Goal: Communication & Community: Answer question/provide support

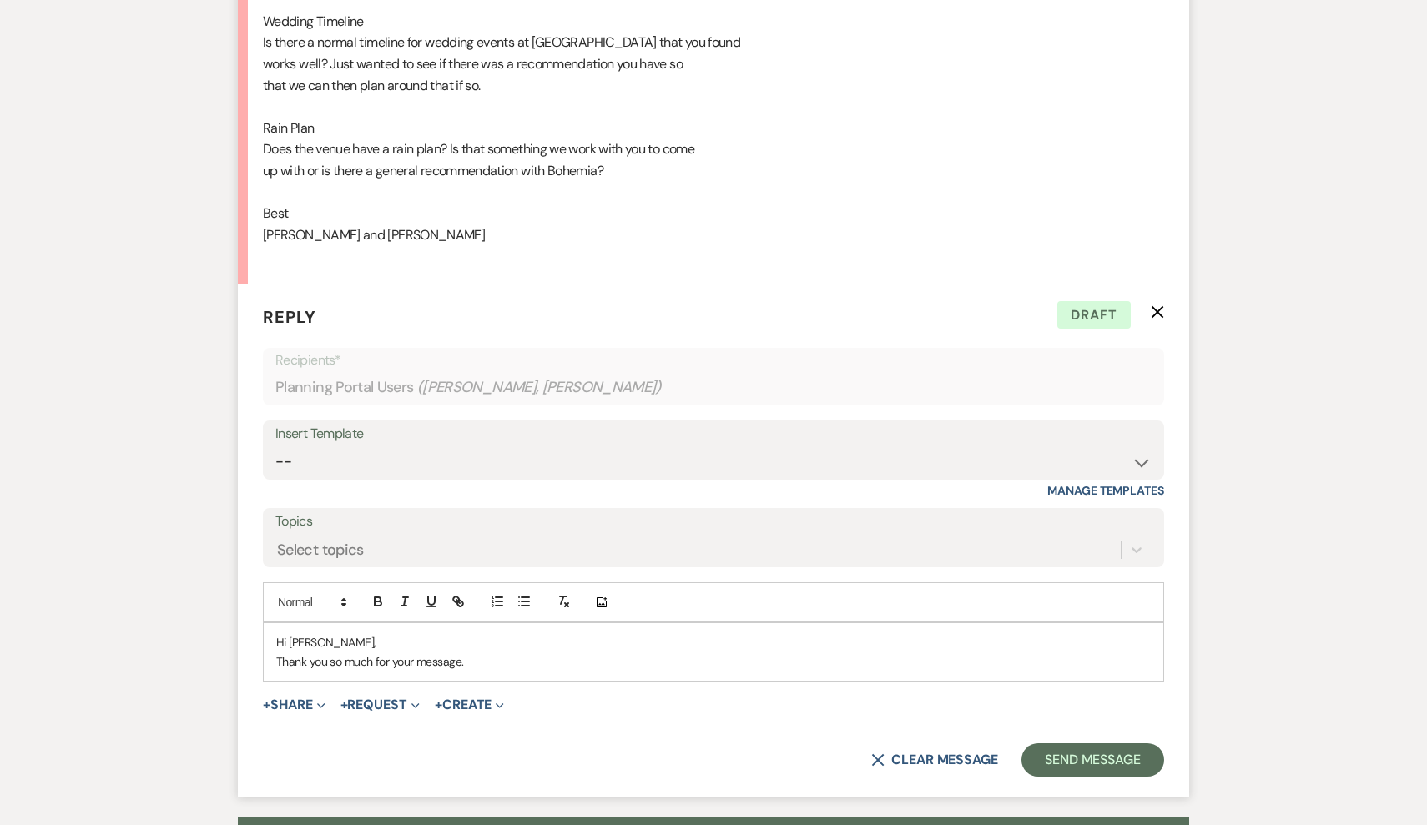
scroll to position [1933, 0]
click at [501, 653] on p "Thank you so much for your message." at bounding box center [713, 662] width 875 height 18
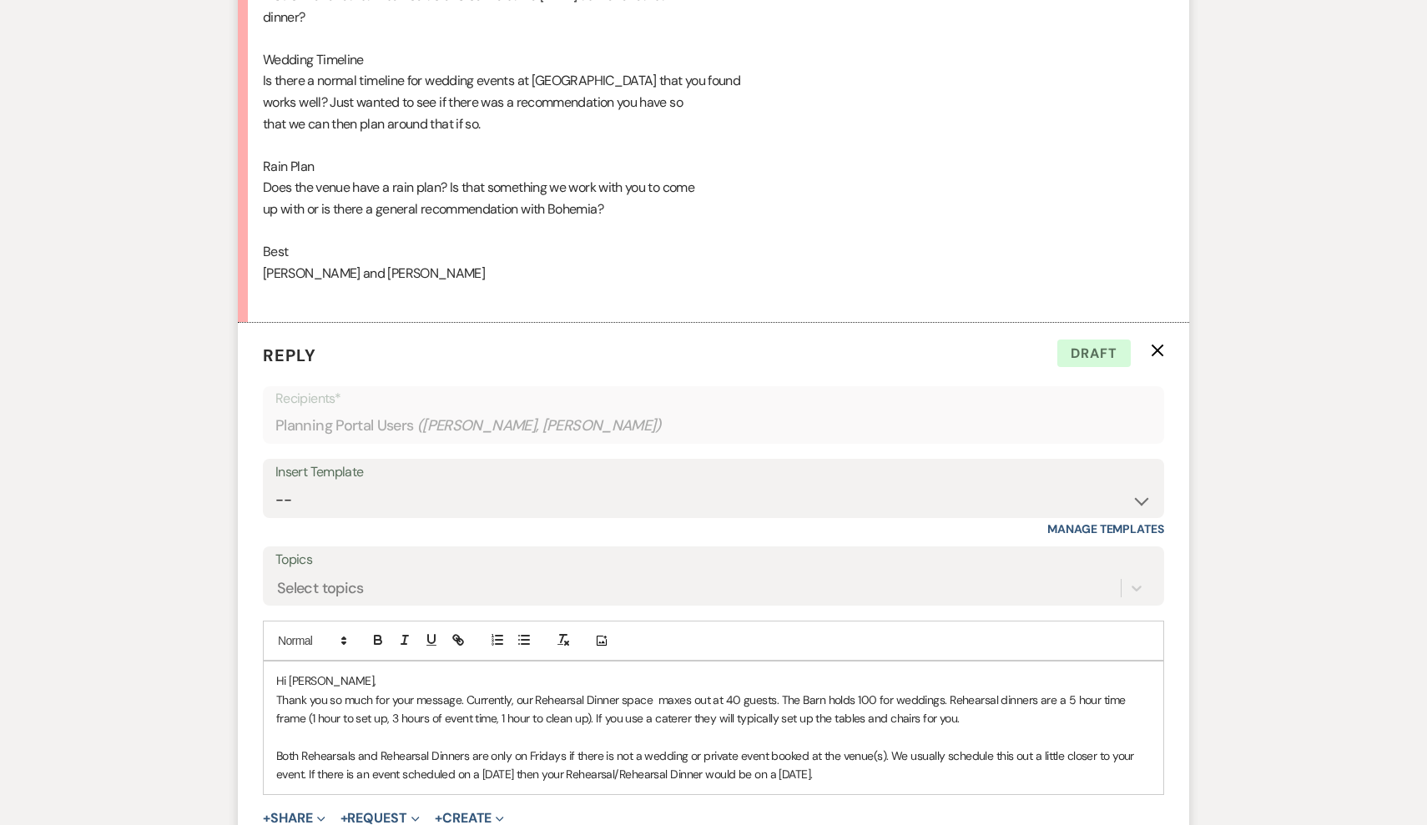
scroll to position [1895, 0]
click at [686, 803] on p "For Wedding Timelines it is totally up to you. We have seen ceremonies begin an…" at bounding box center [713, 812] width 875 height 18
click at [710, 803] on p "For Wedding Timelines it is totally up to you. We have seen ceremonies begin an…" at bounding box center [713, 812] width 875 height 18
click at [970, 803] on p "For Wedding Timelines it is totally up to you. We have seen ceremonies begin an…" at bounding box center [713, 812] width 875 height 18
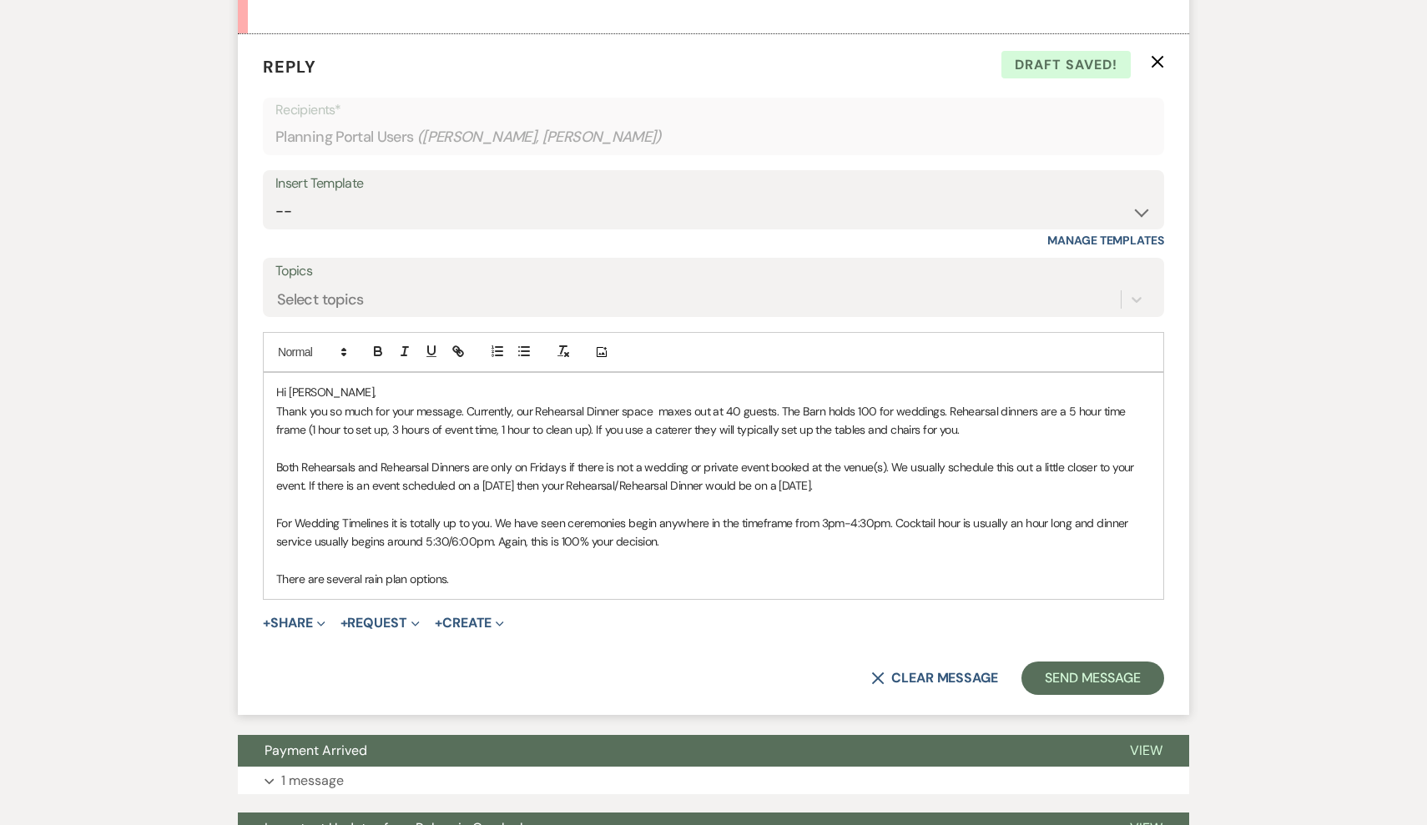
scroll to position [2406, 0]
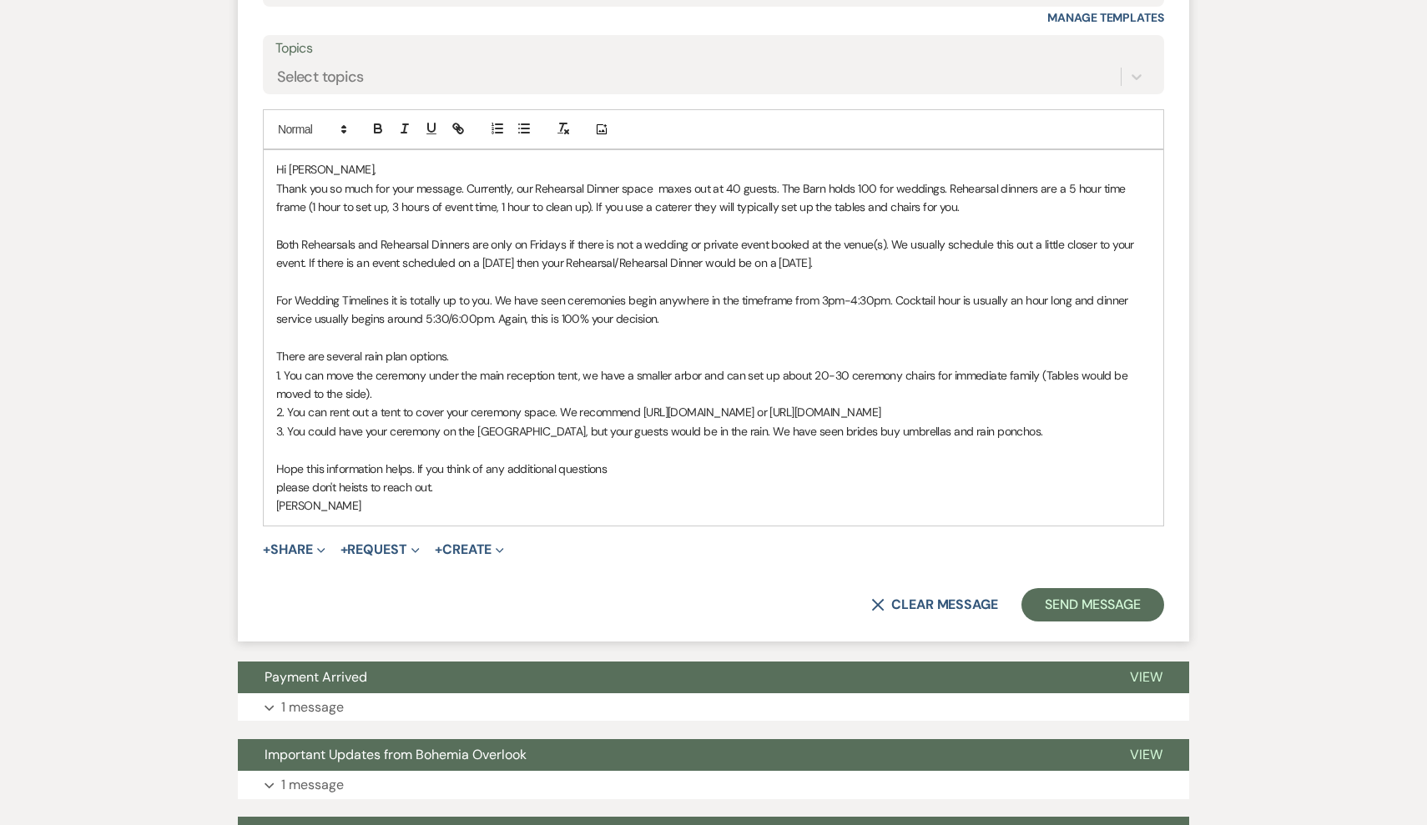
click at [440, 478] on p "please don't heists to reach out." at bounding box center [713, 487] width 875 height 18
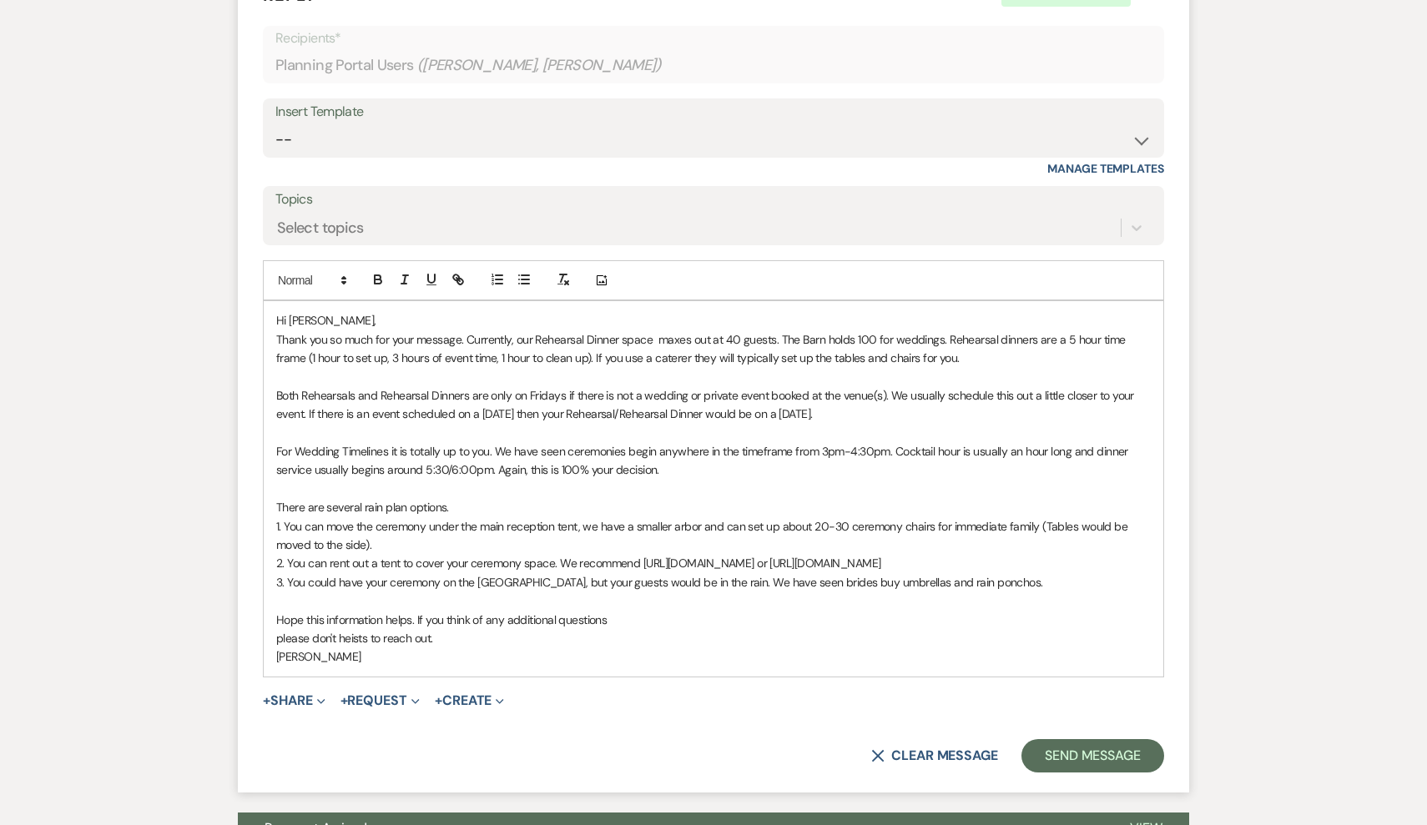
scroll to position [2432, 0]
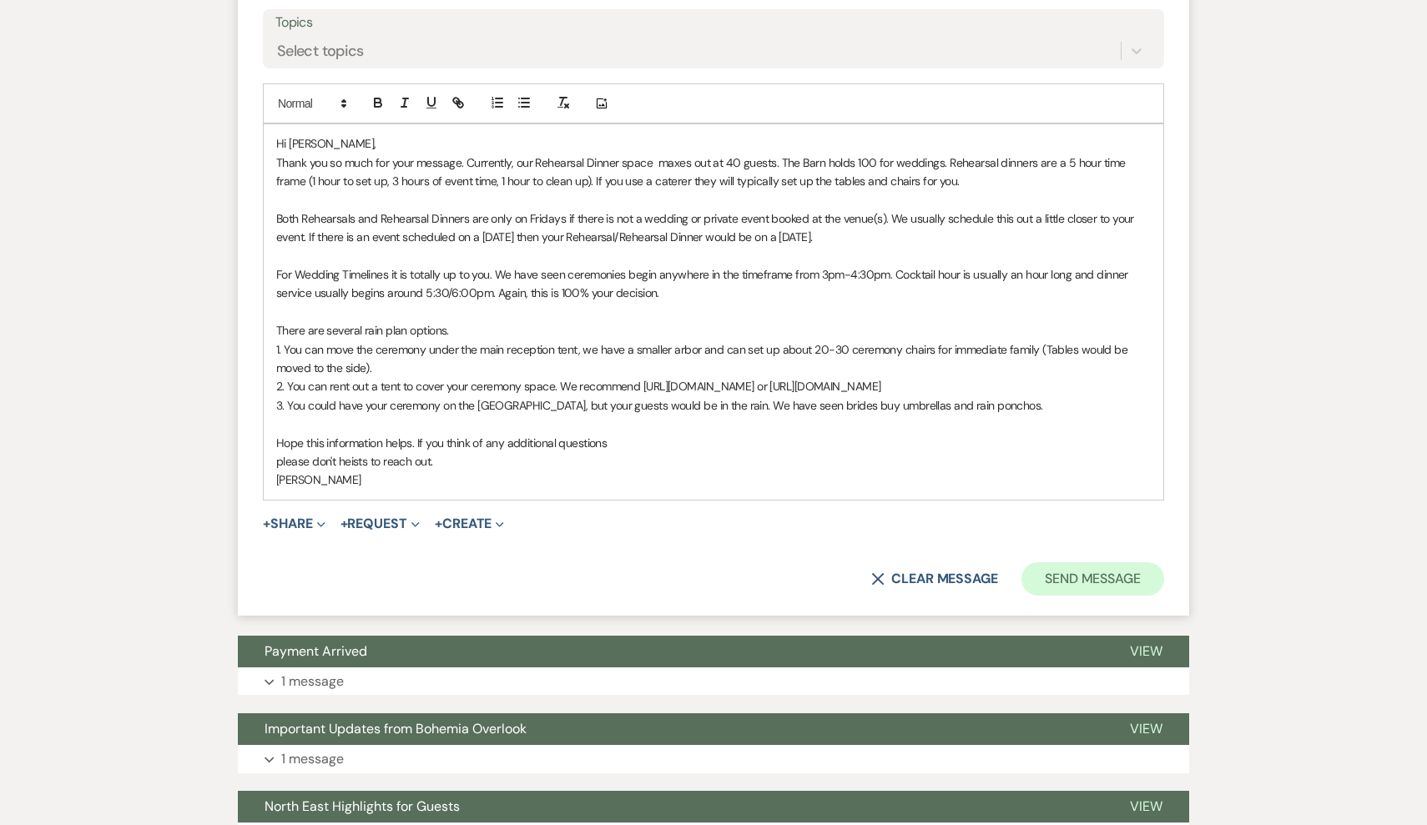
click at [1090, 563] on button "Send Message" at bounding box center [1093, 579] width 143 height 33
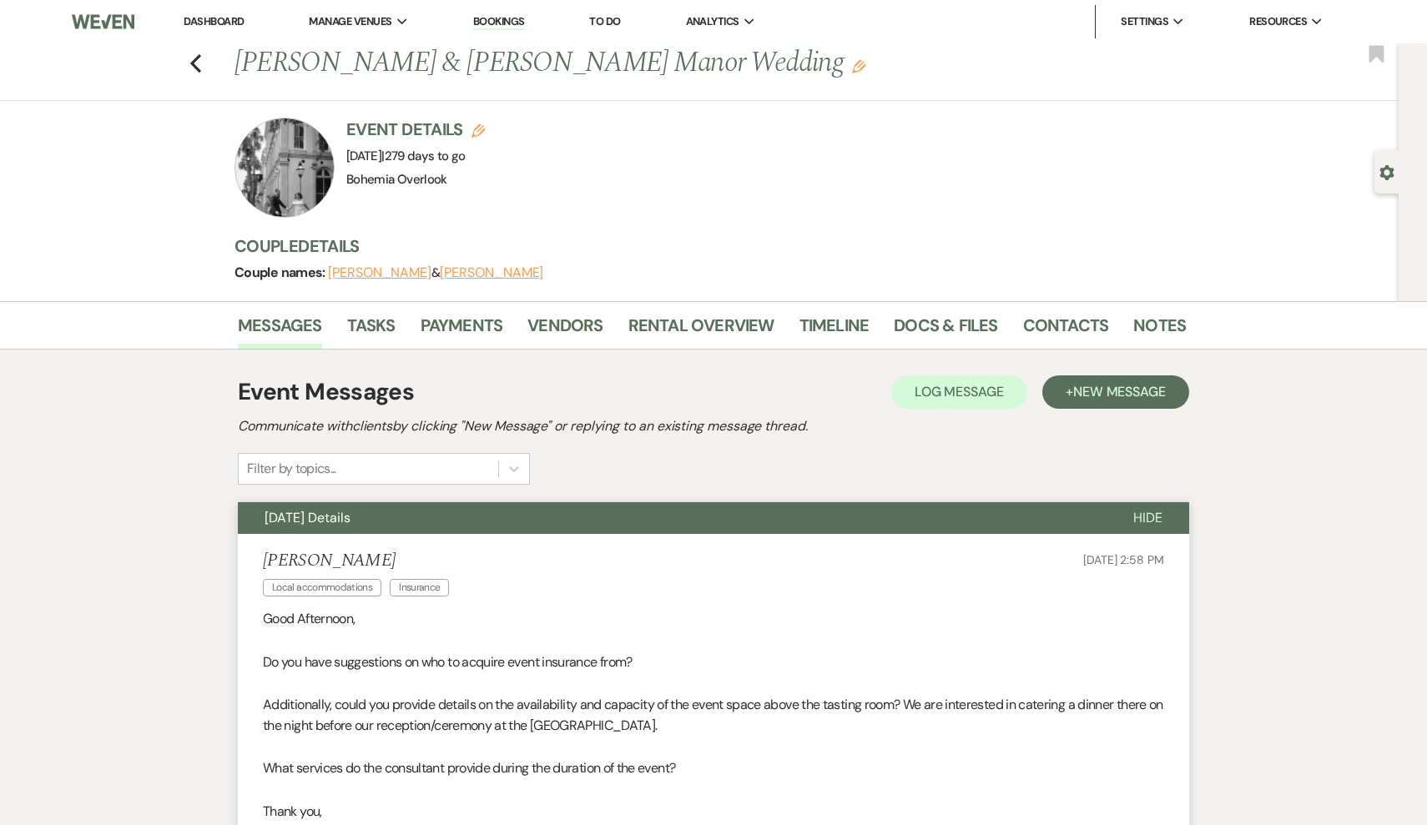
scroll to position [0, 0]
click at [192, 65] on use "button" at bounding box center [195, 63] width 11 height 18
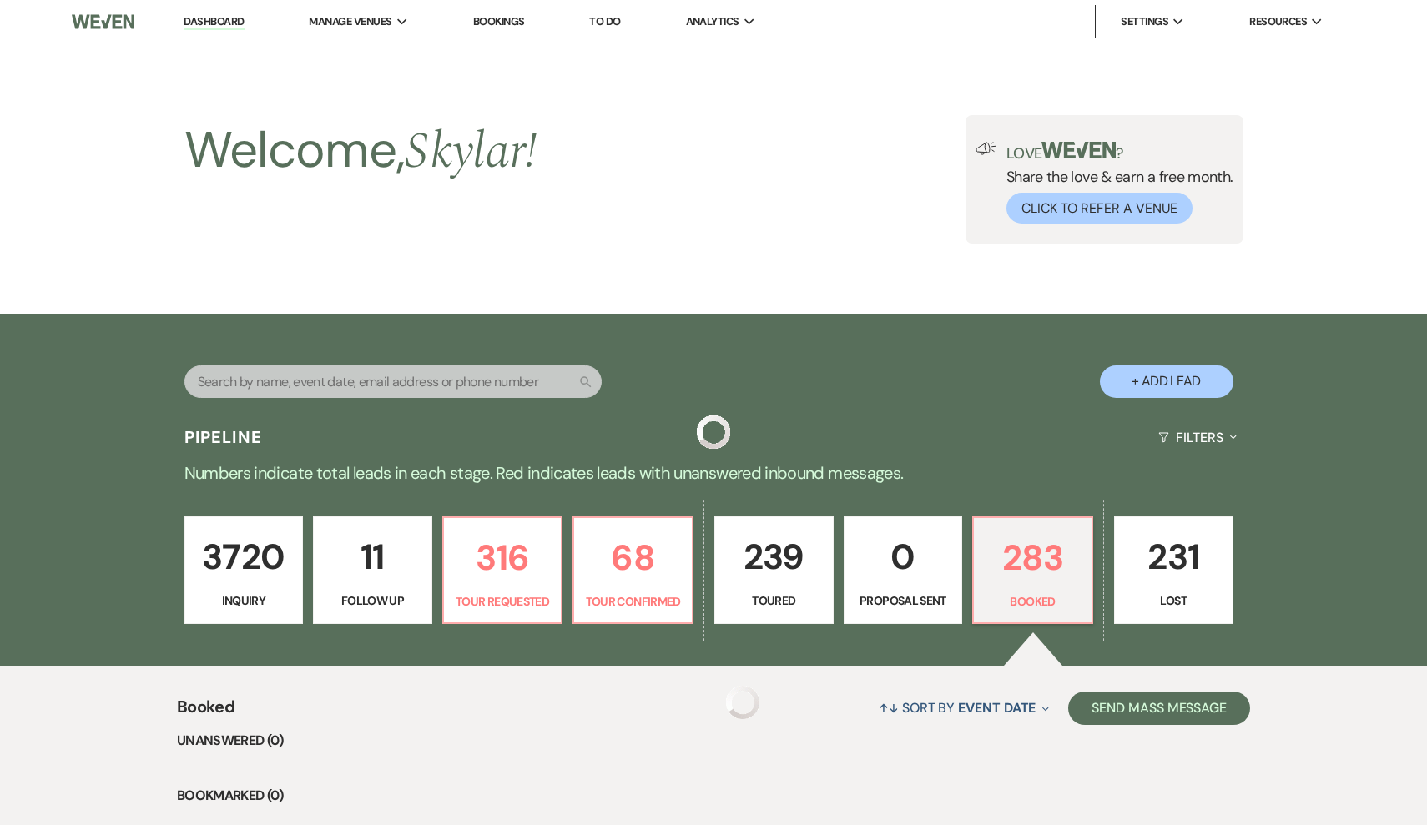
scroll to position [378, 0]
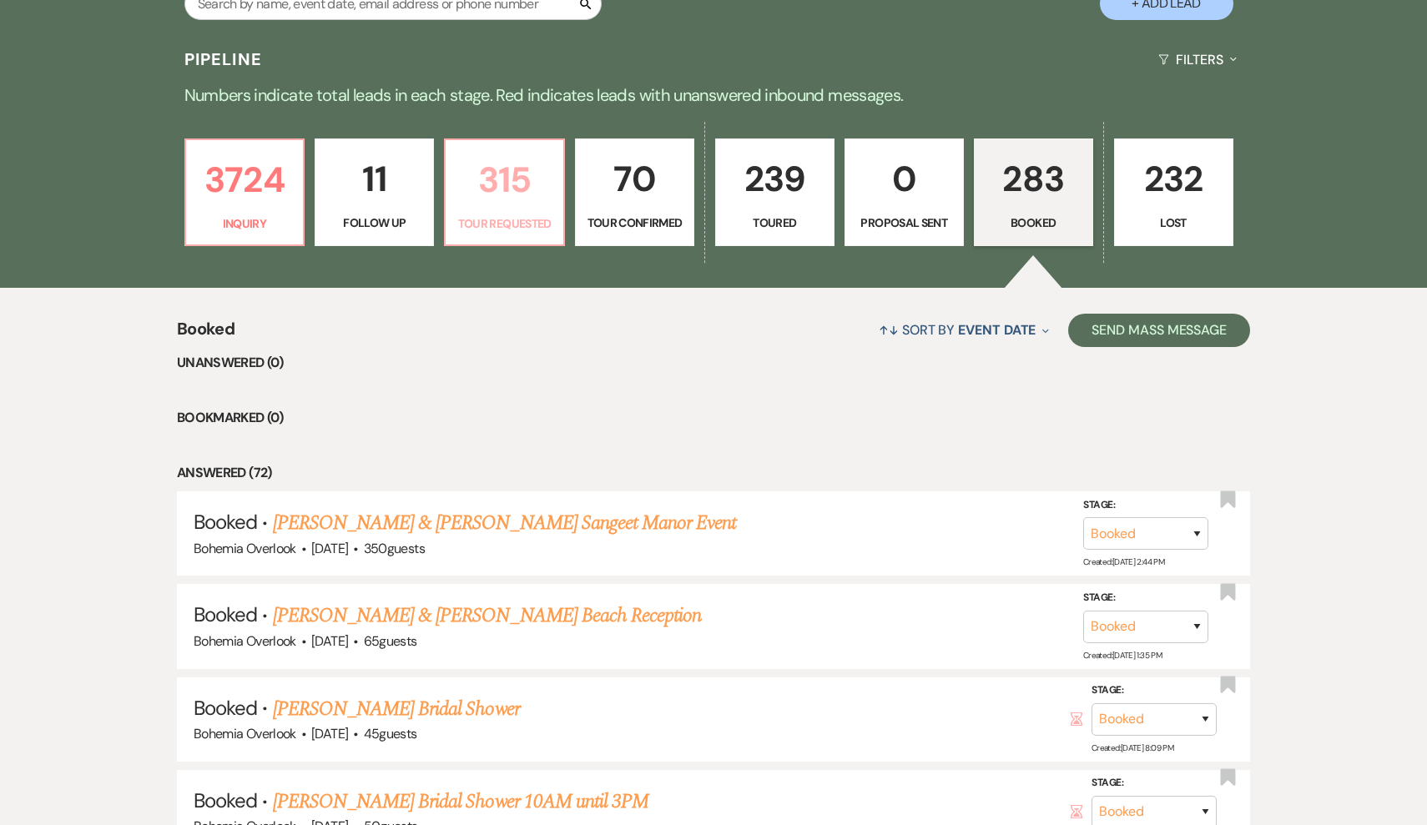
click at [519, 180] on p "315" at bounding box center [505, 180] width 98 height 56
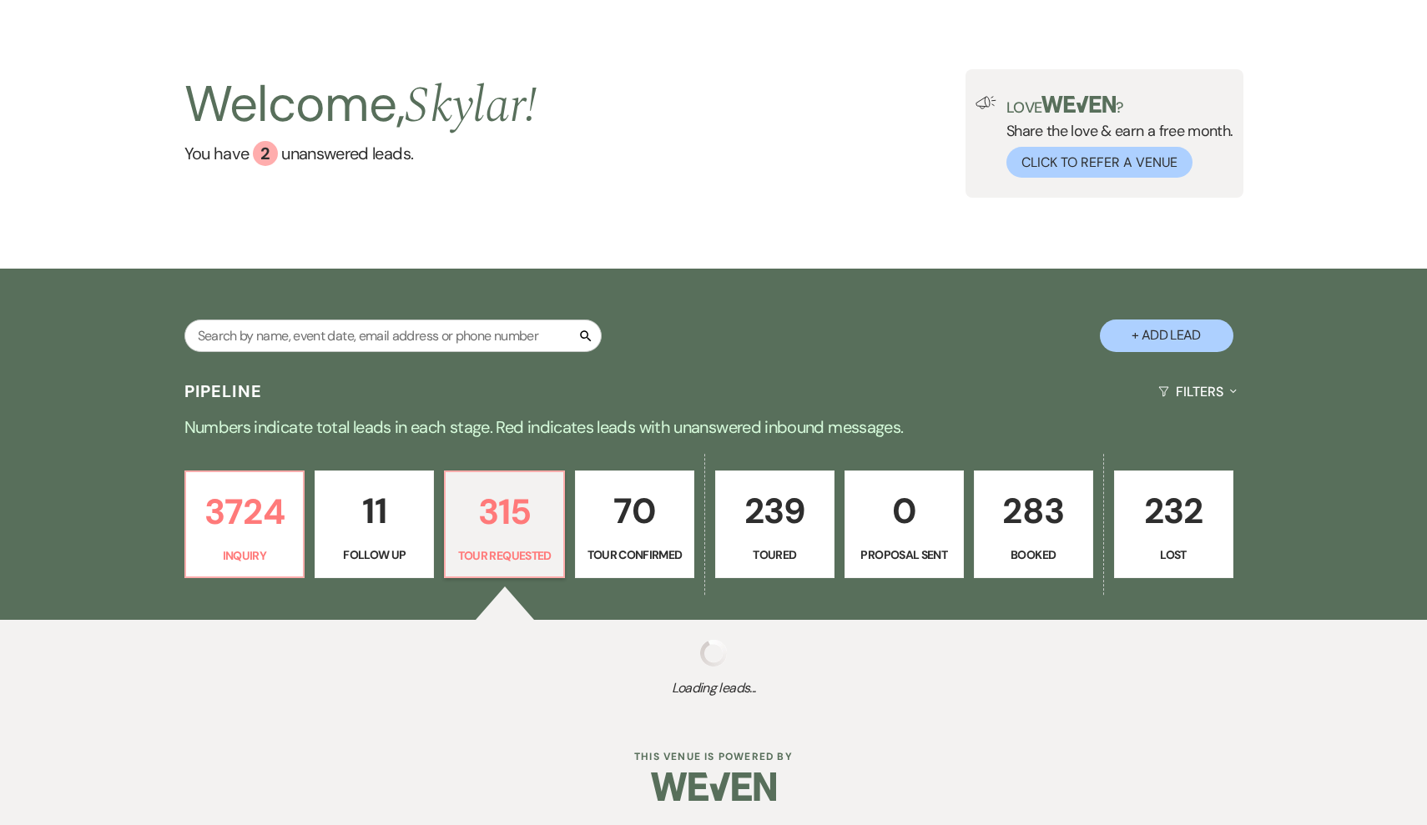
select select "2"
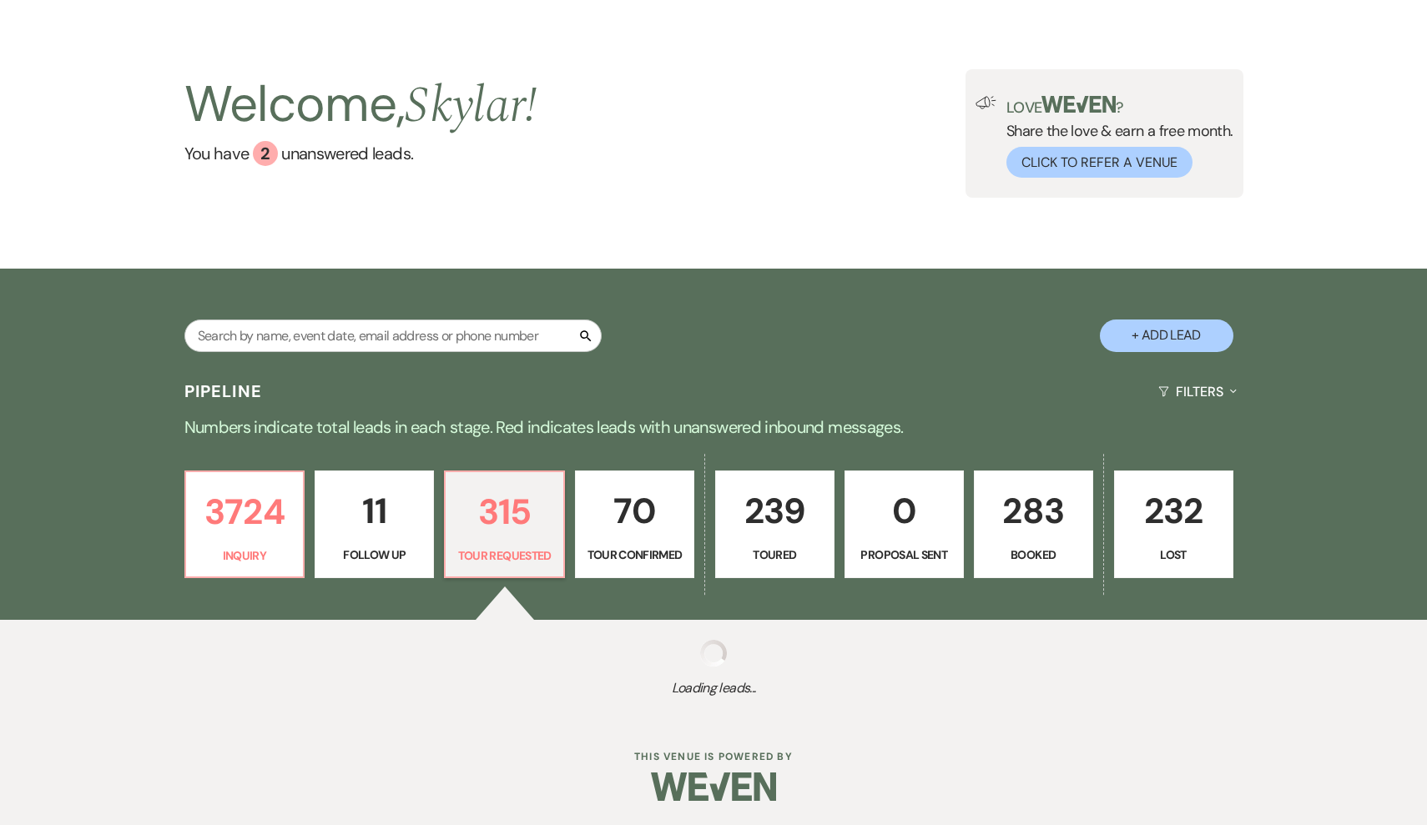
select select "2"
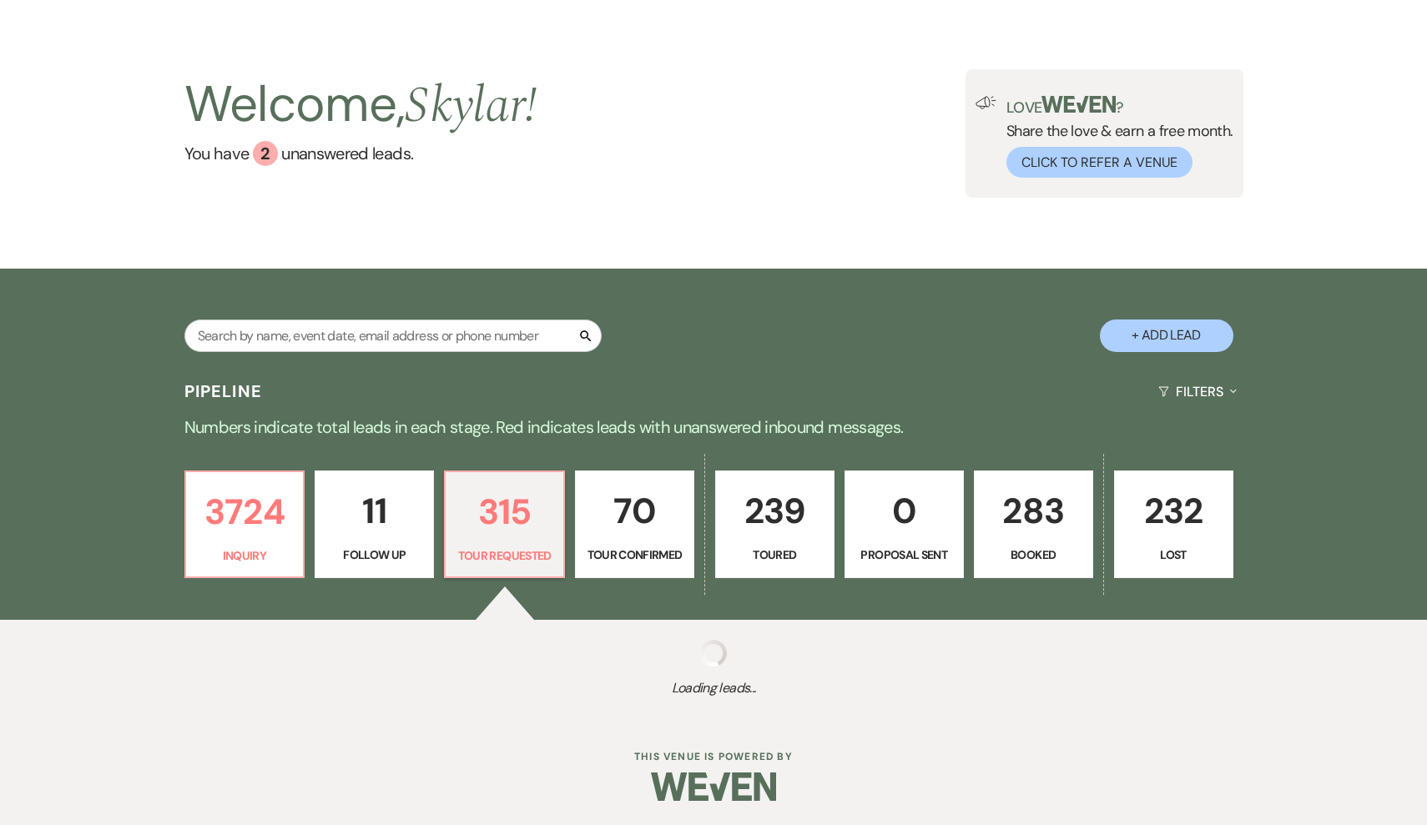
select select "2"
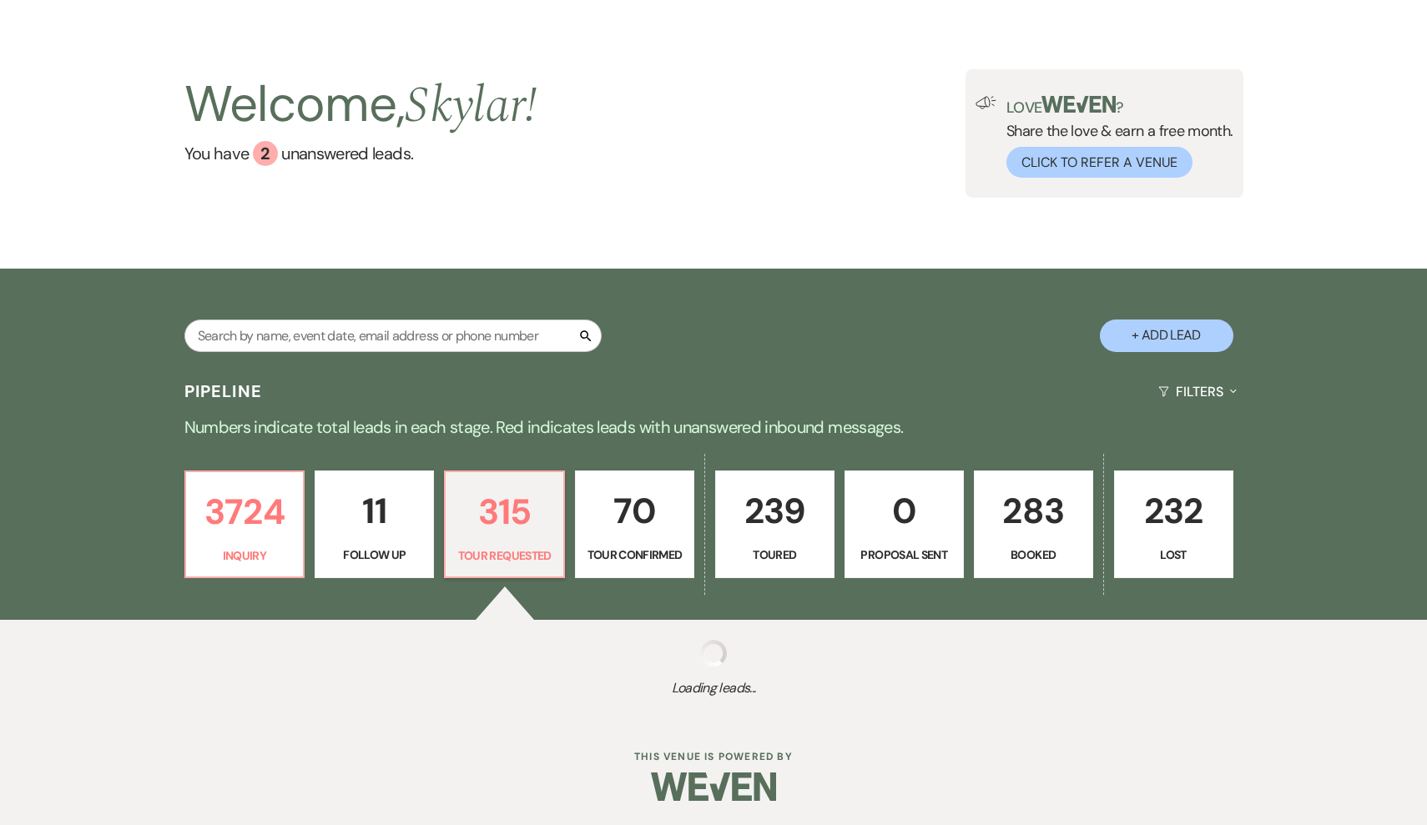
select select "2"
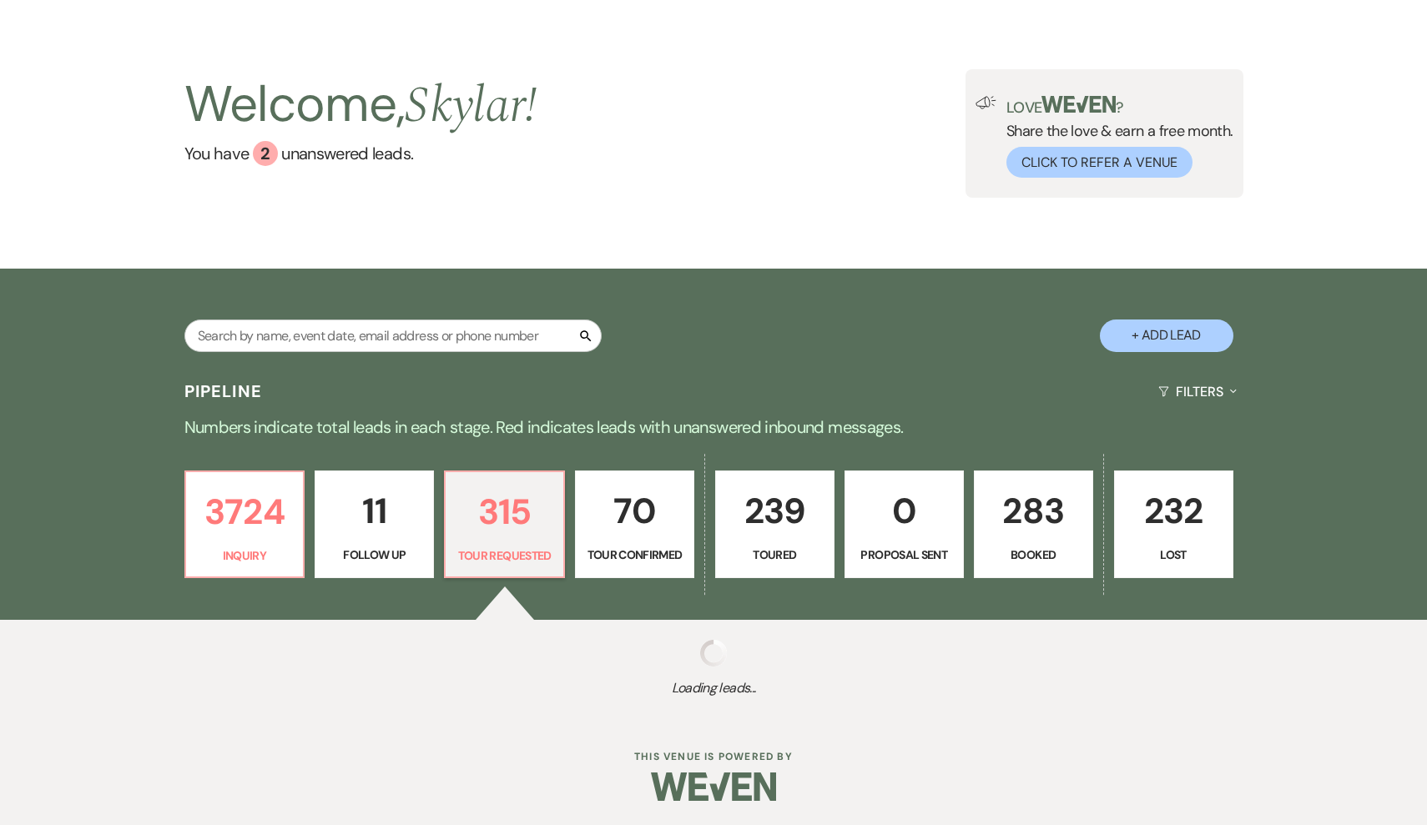
select select "2"
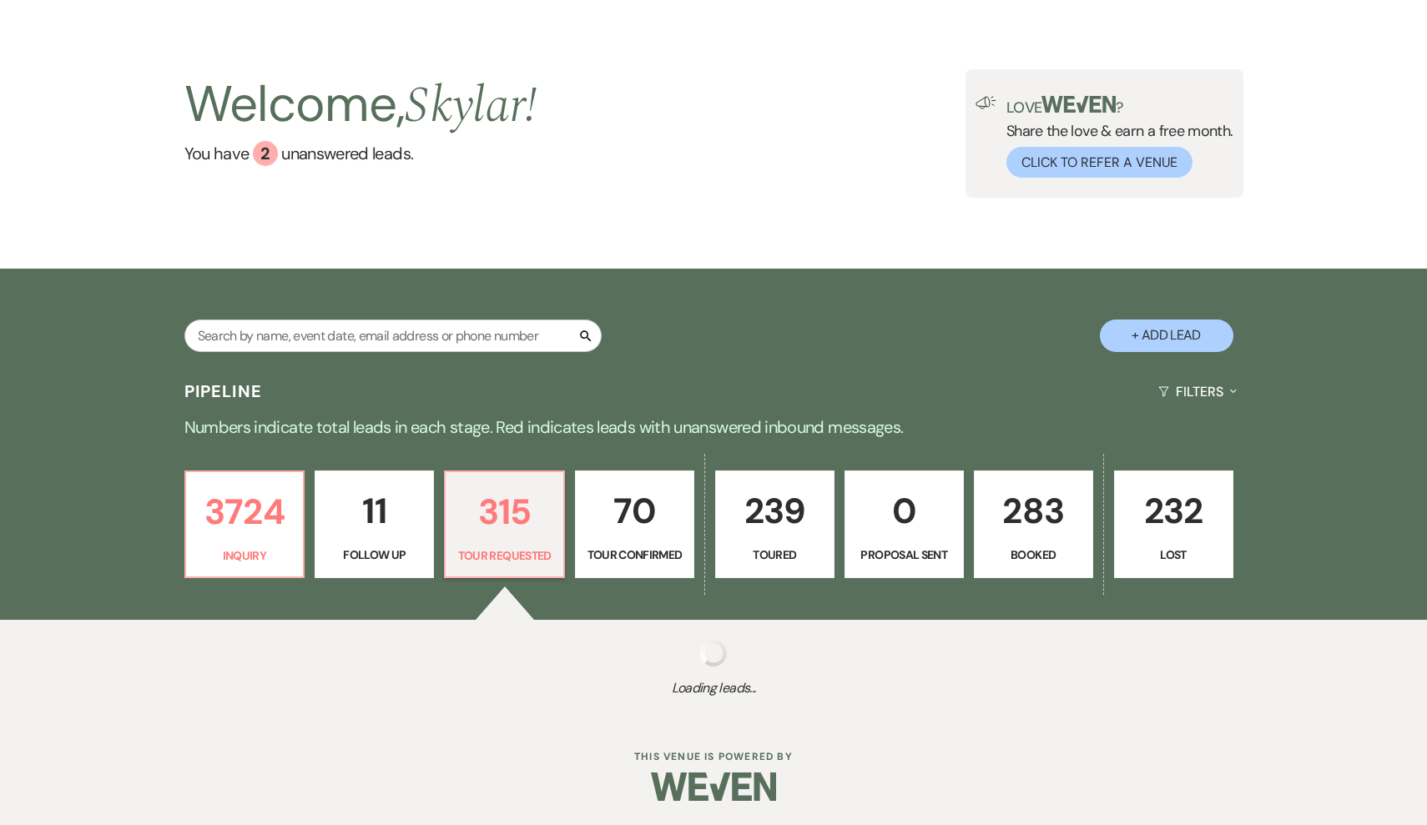
select select "2"
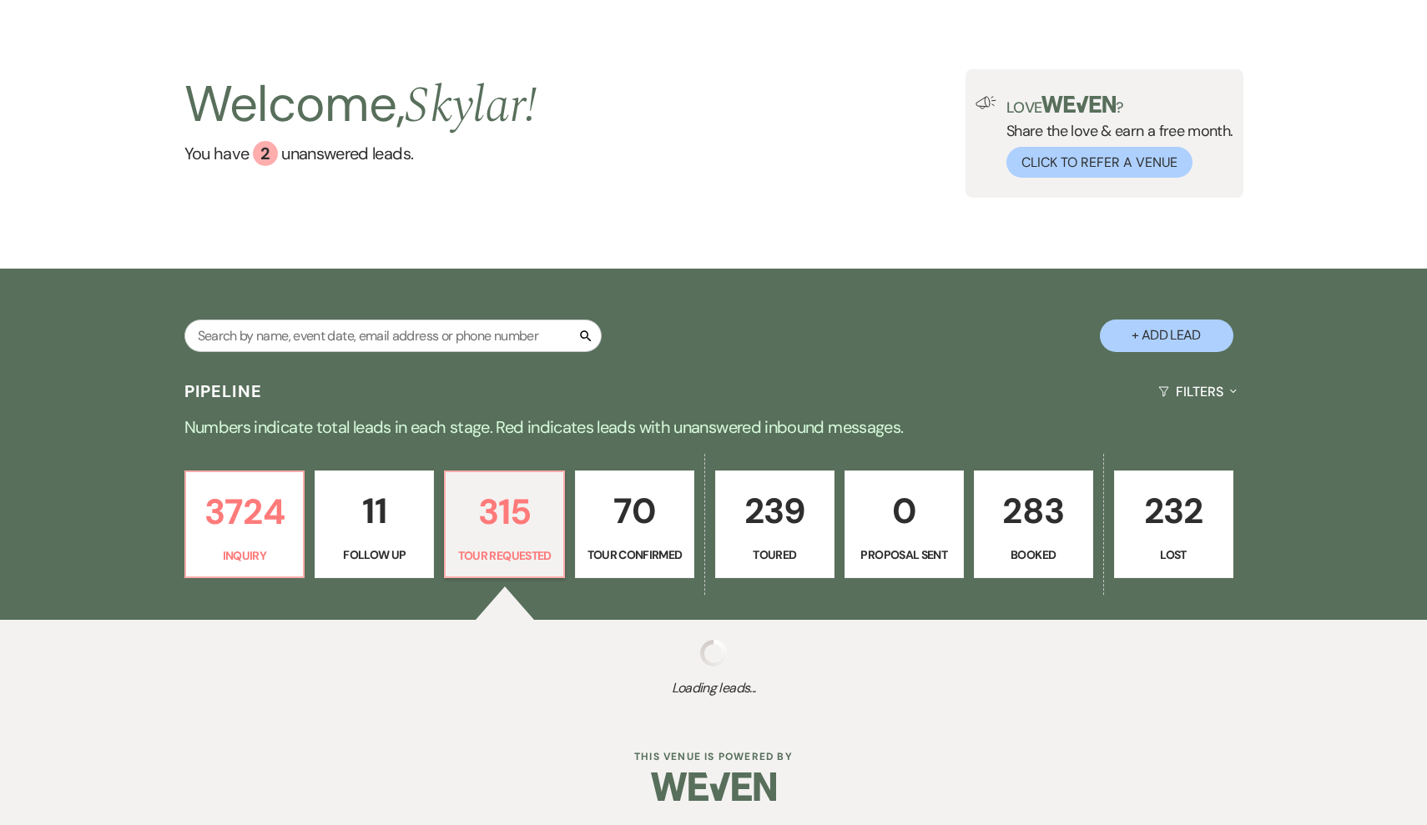
select select "2"
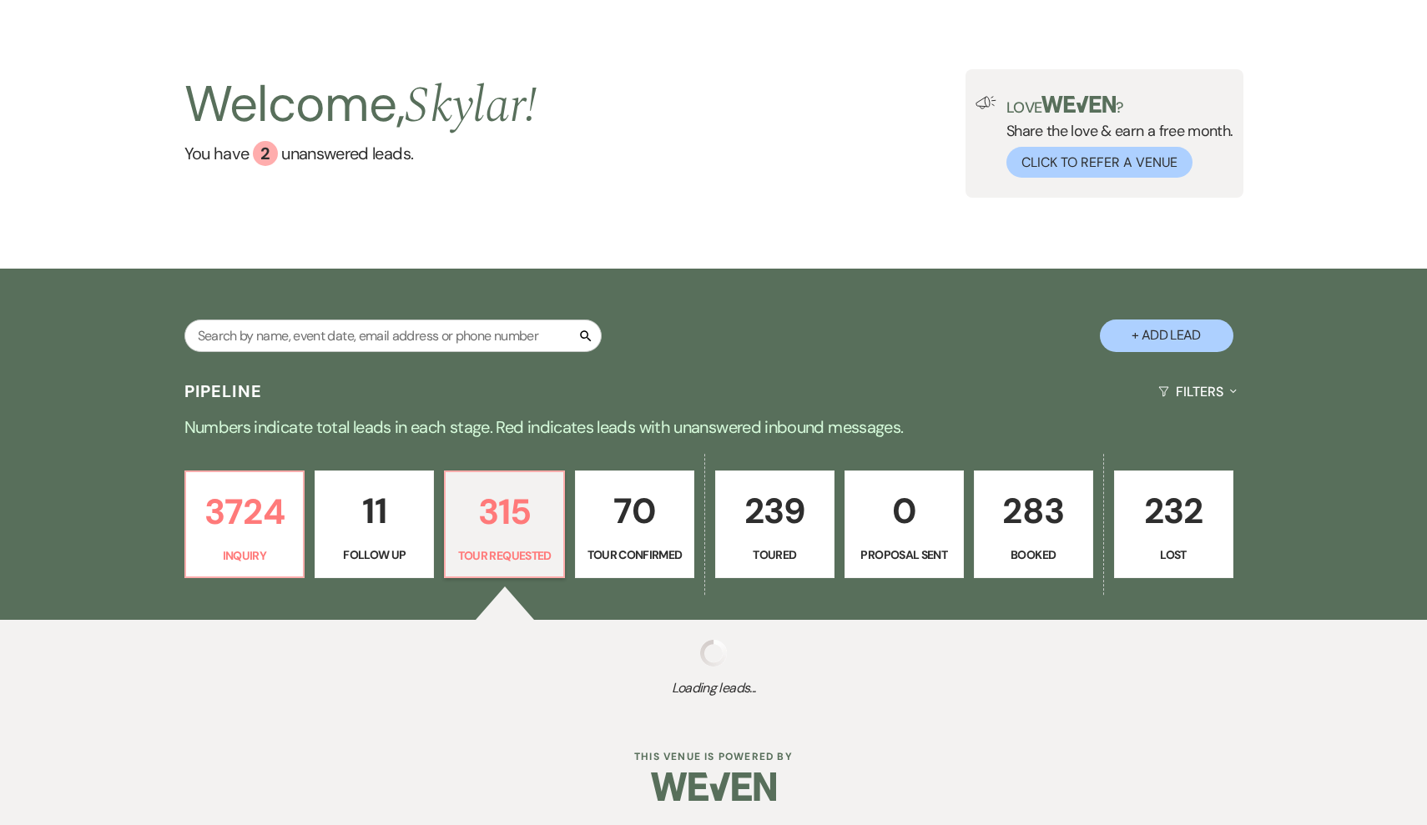
select select "2"
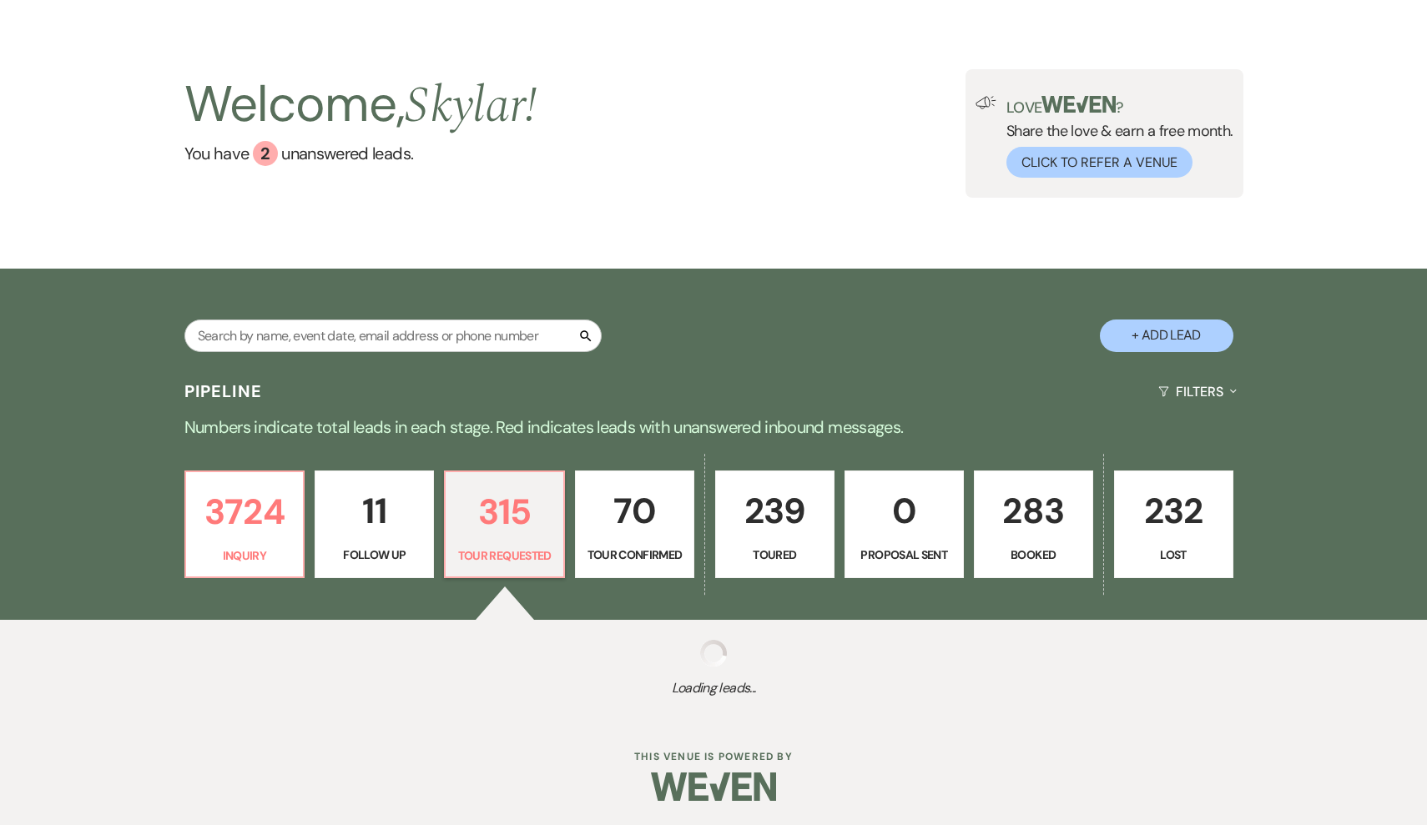
select select "2"
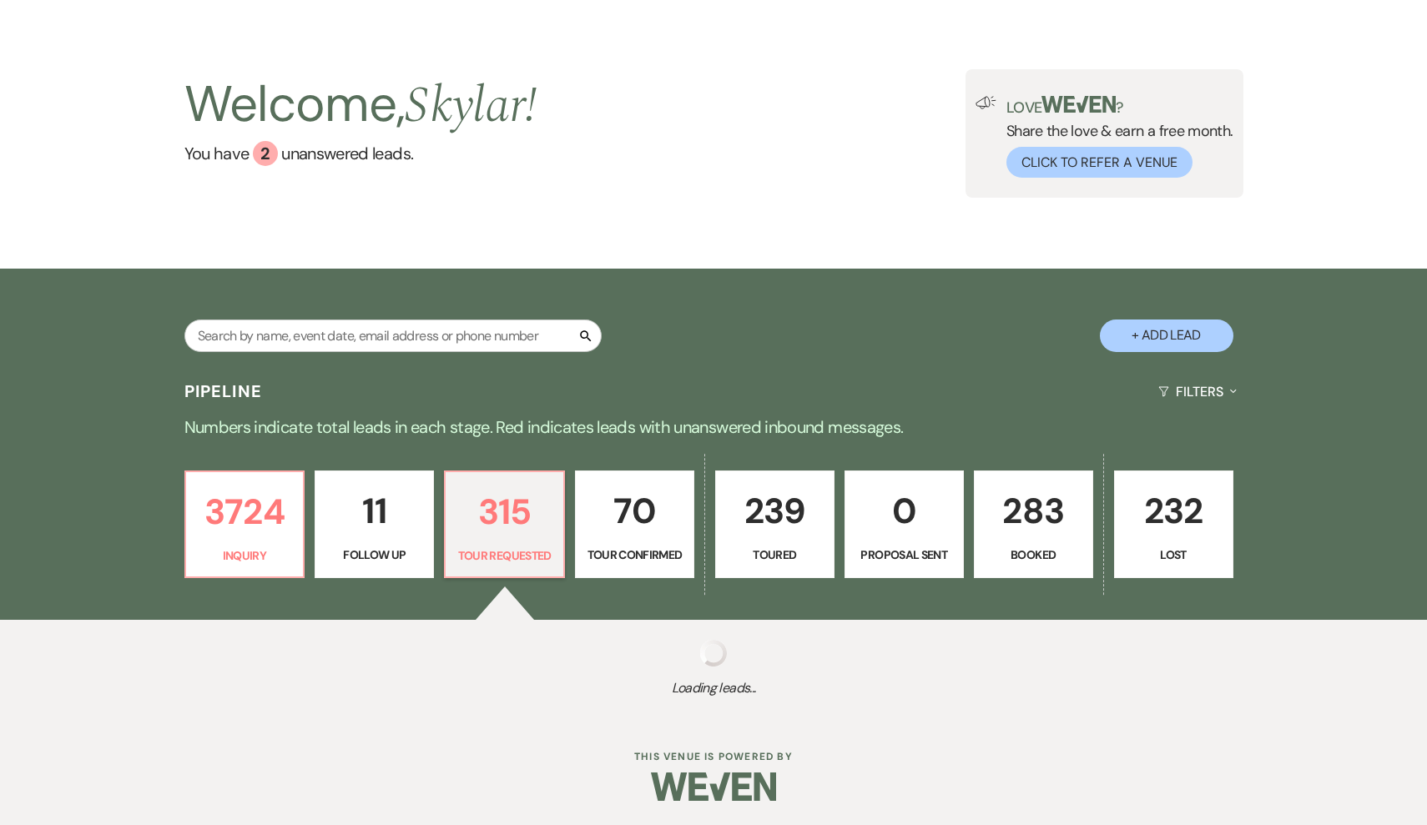
select select "2"
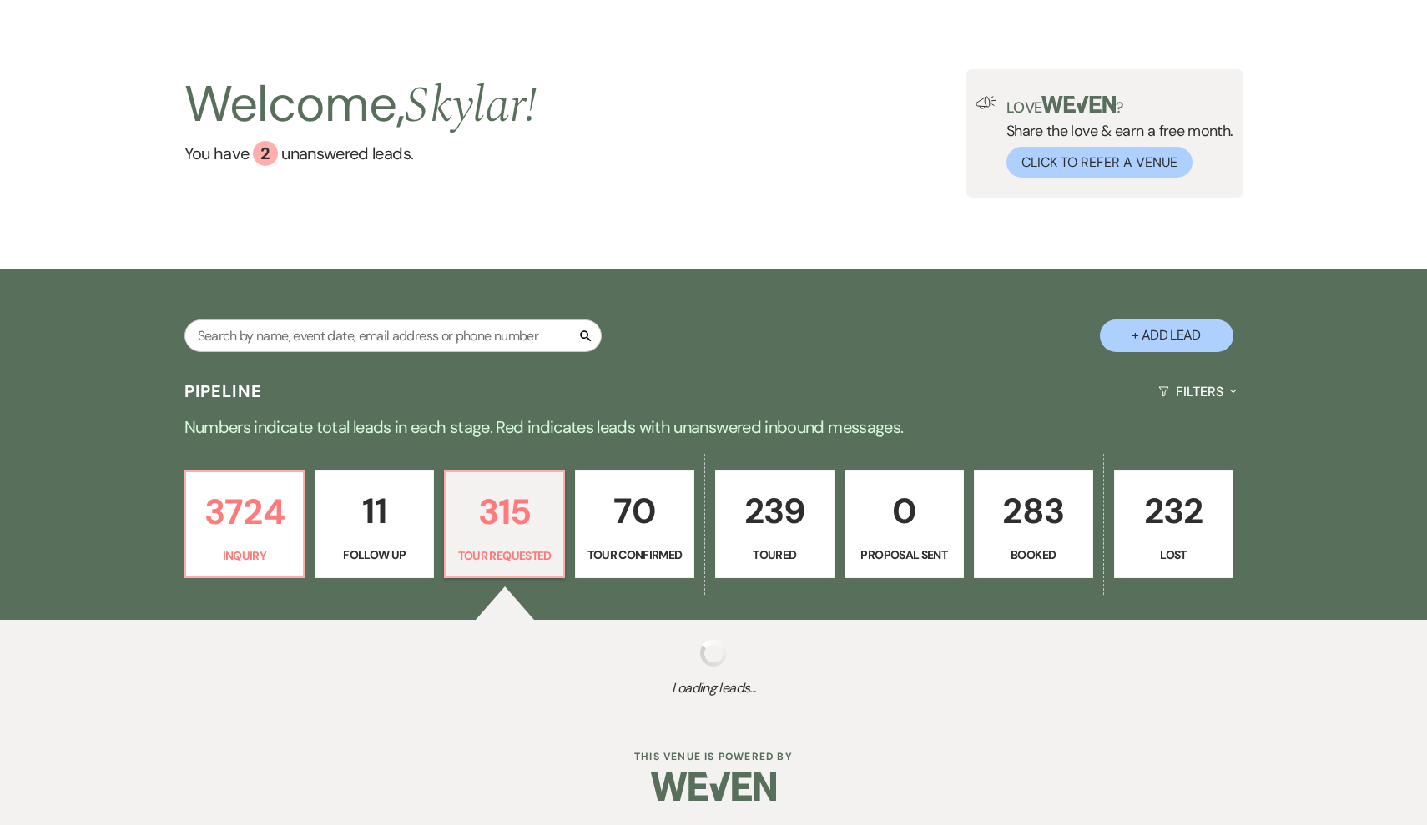
select select "2"
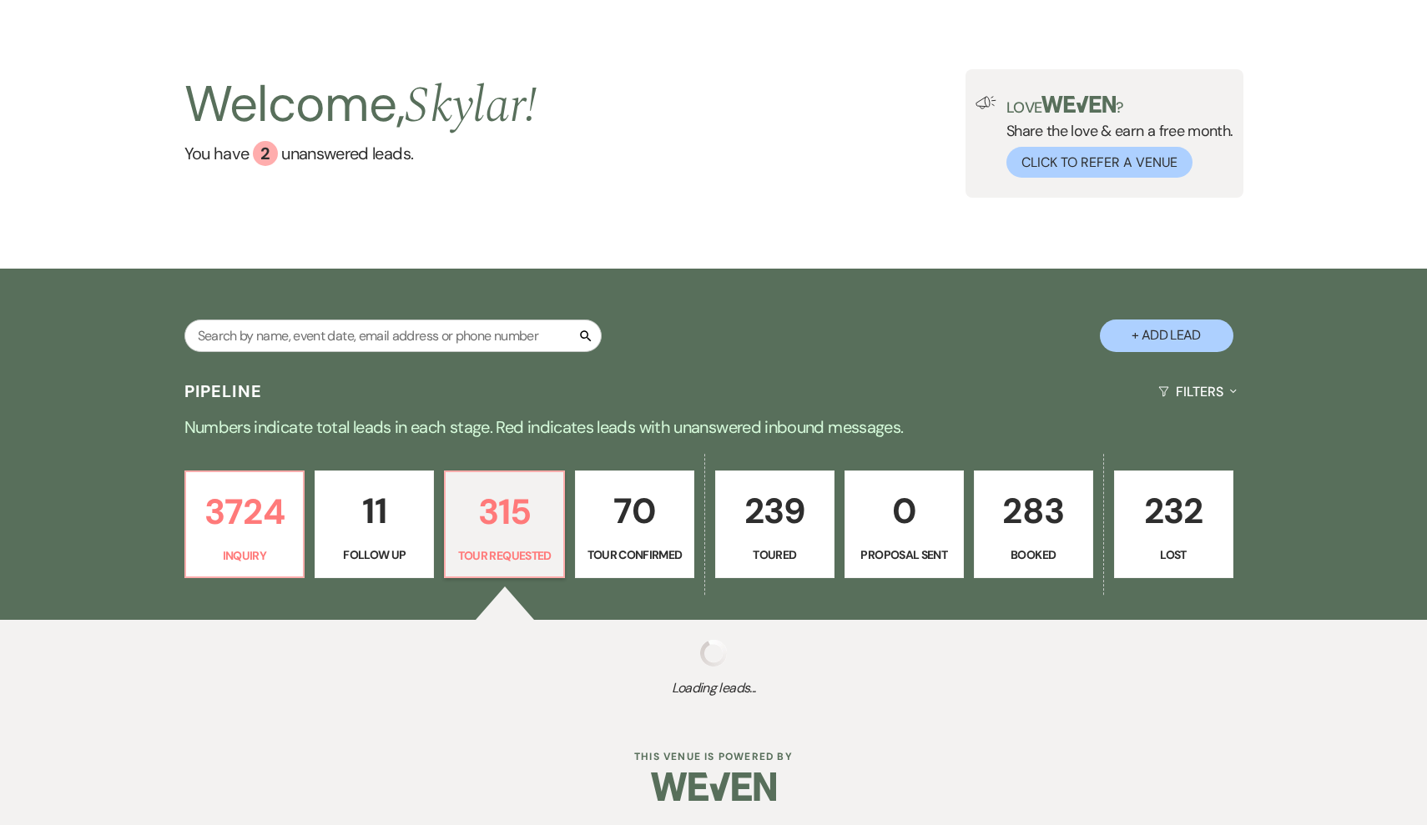
select select "2"
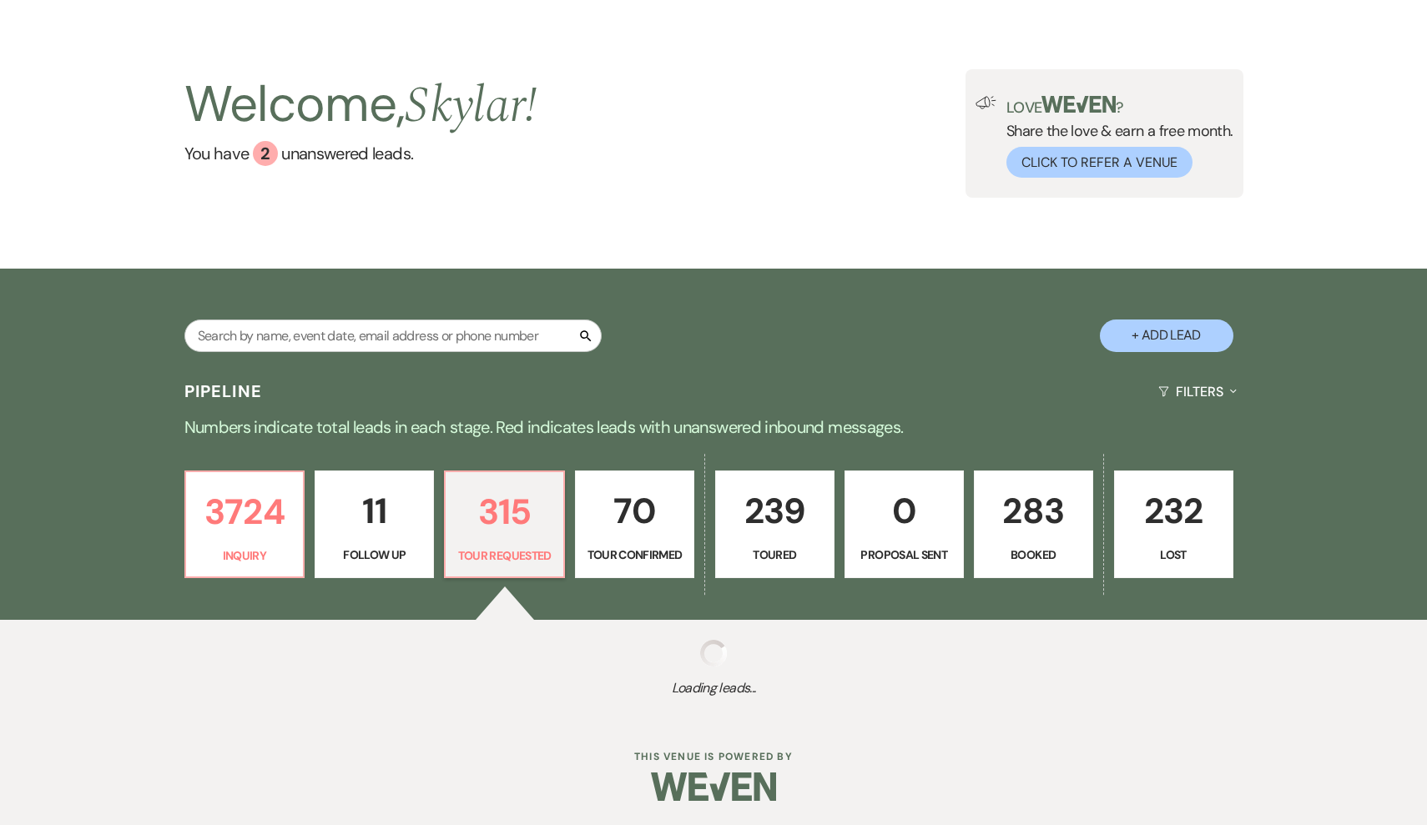
select select "2"
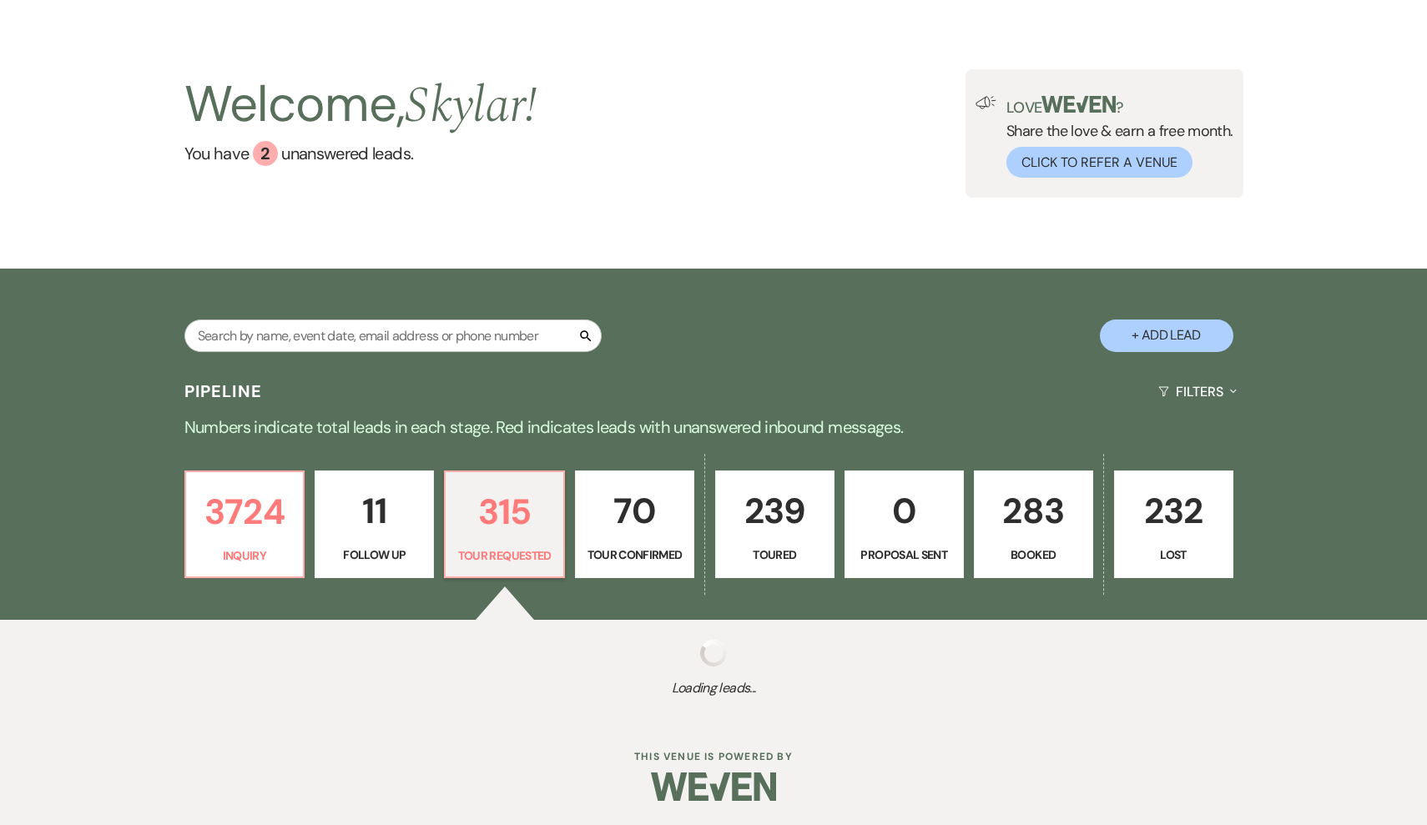
select select "2"
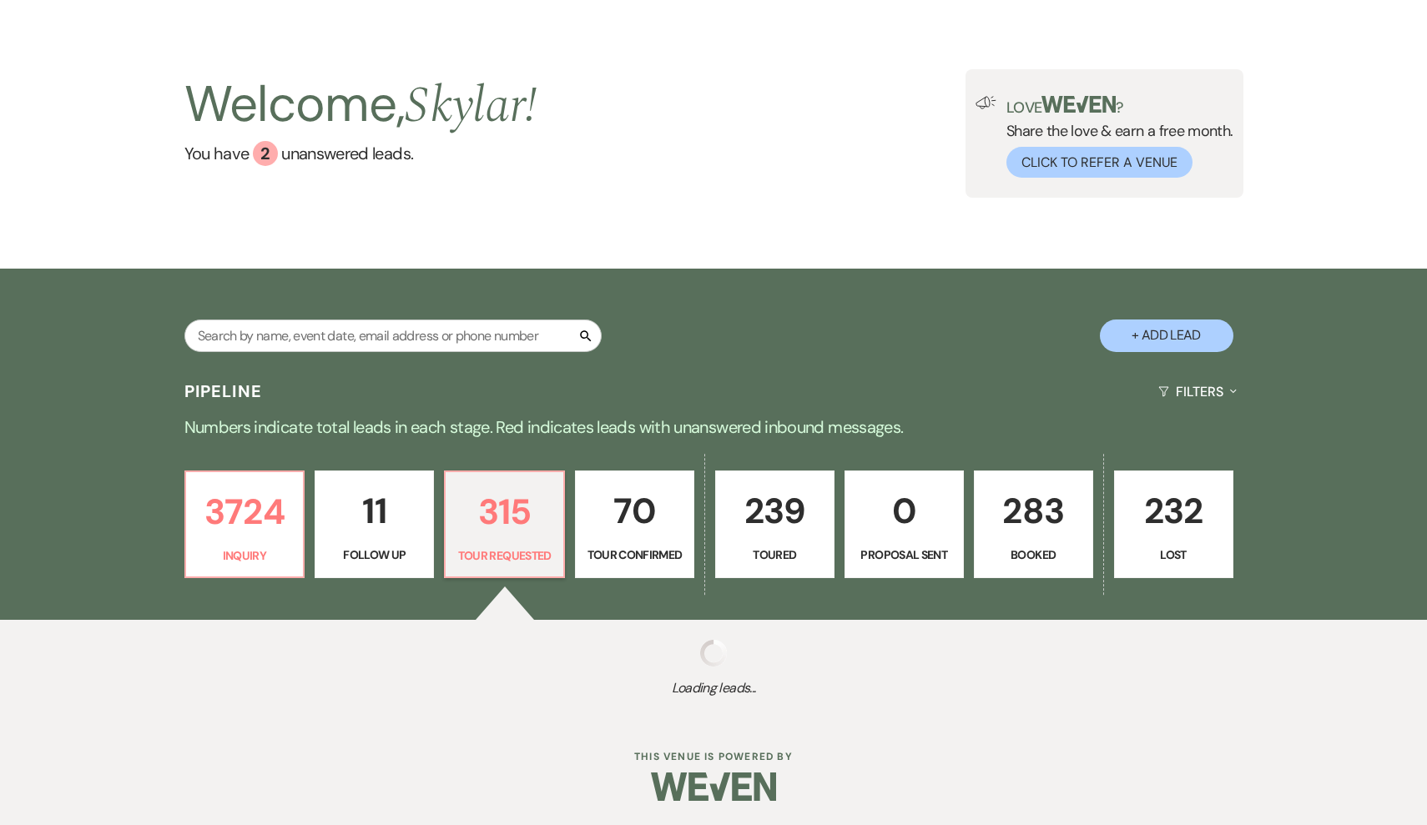
select select "2"
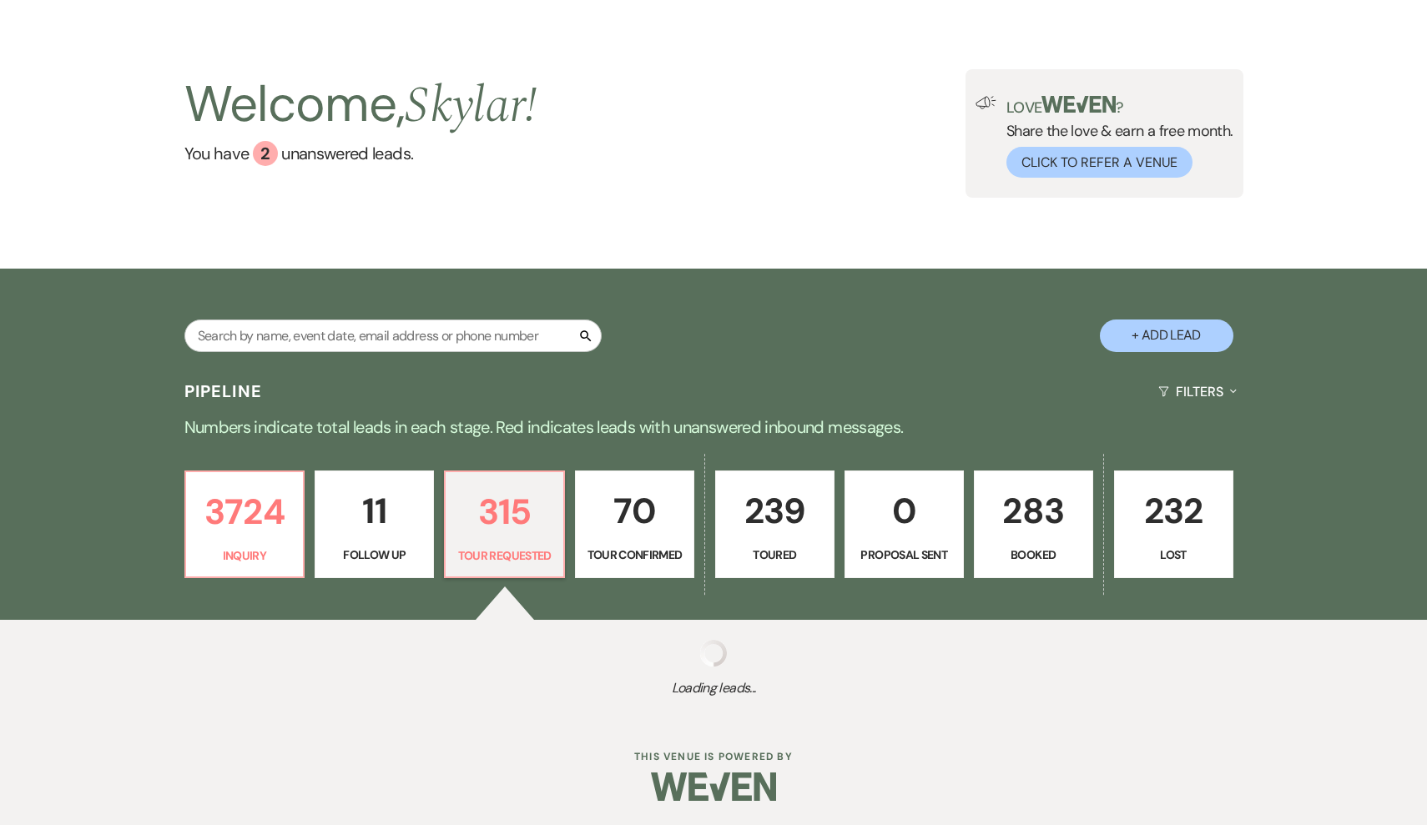
select select "2"
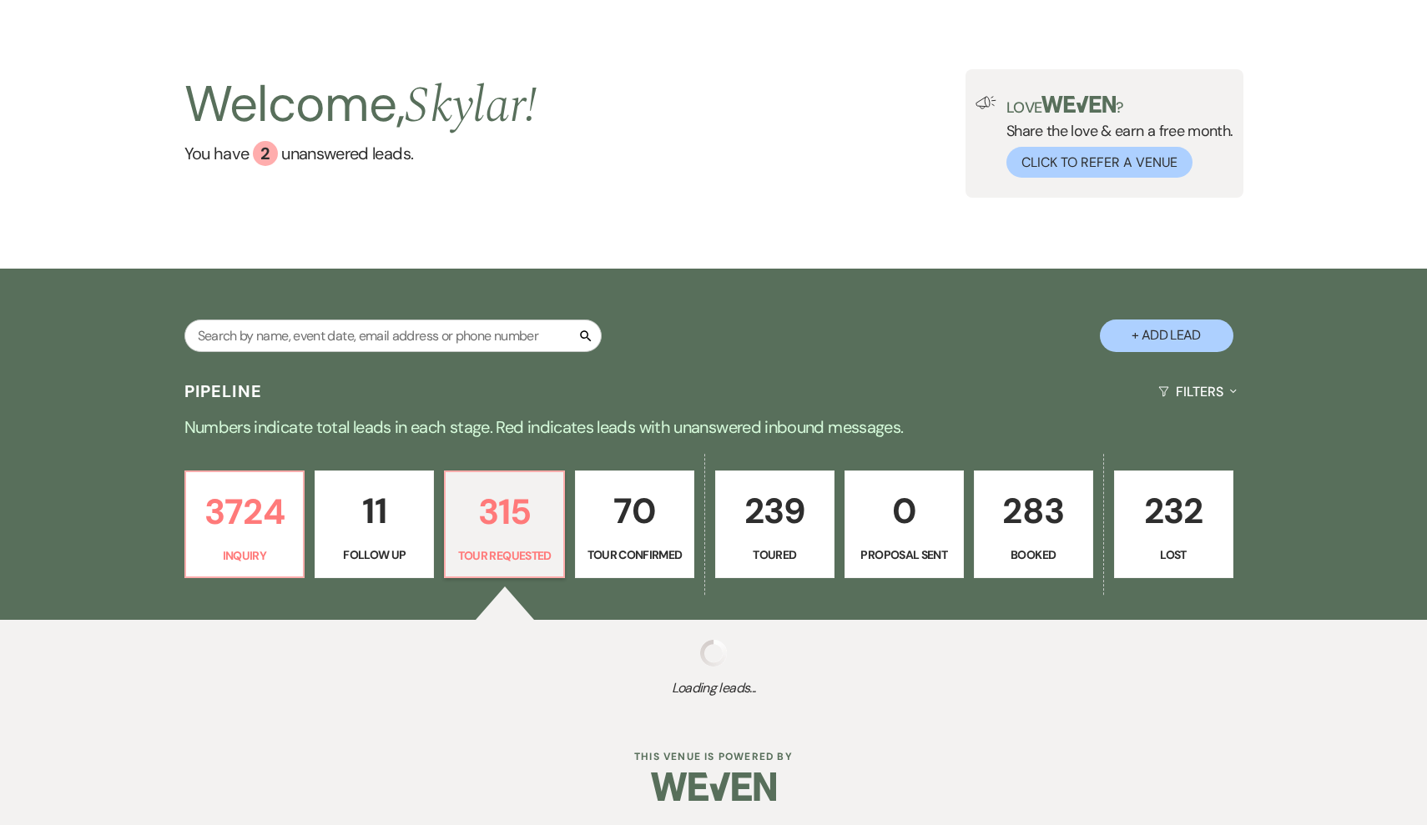
select select "2"
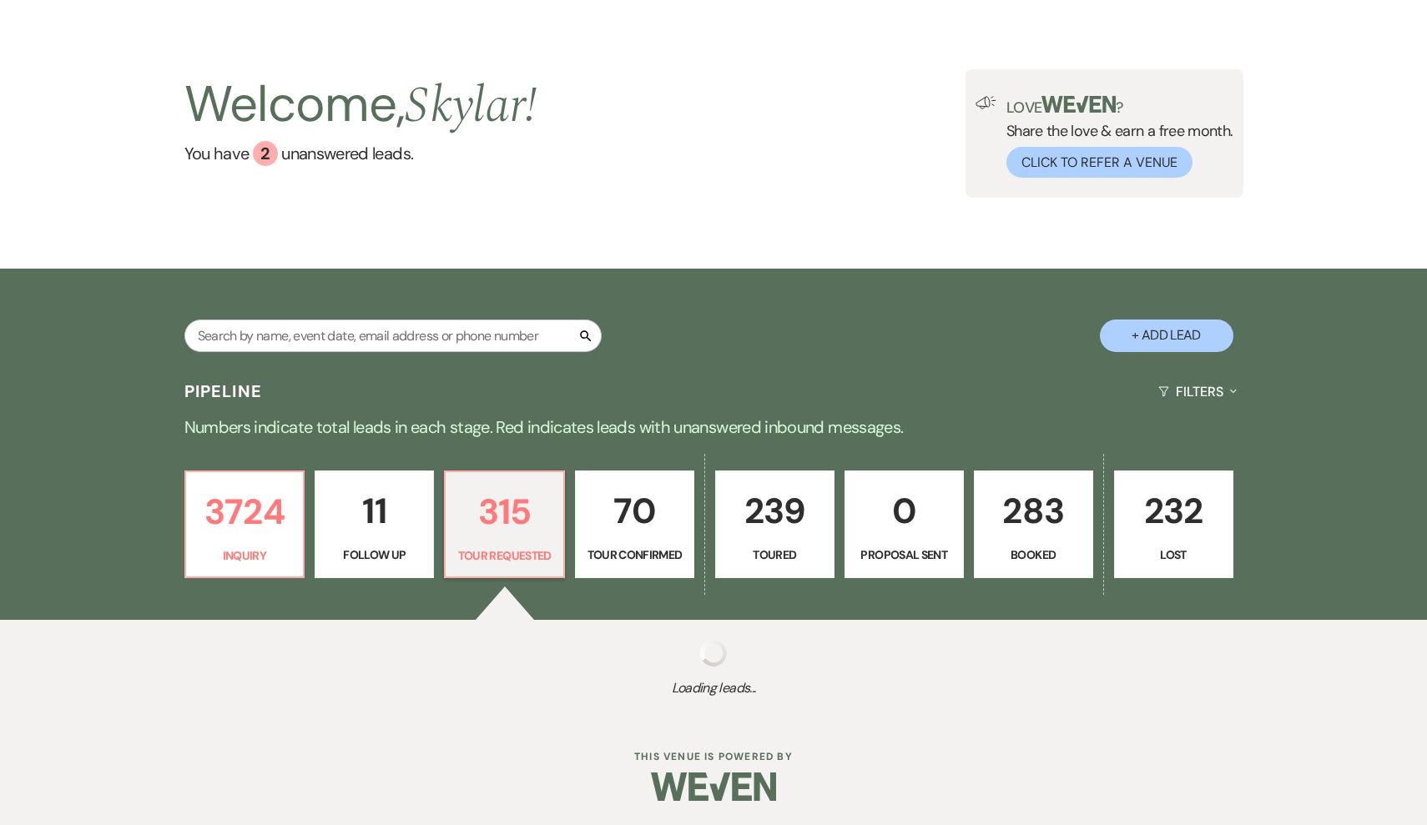
select select "2"
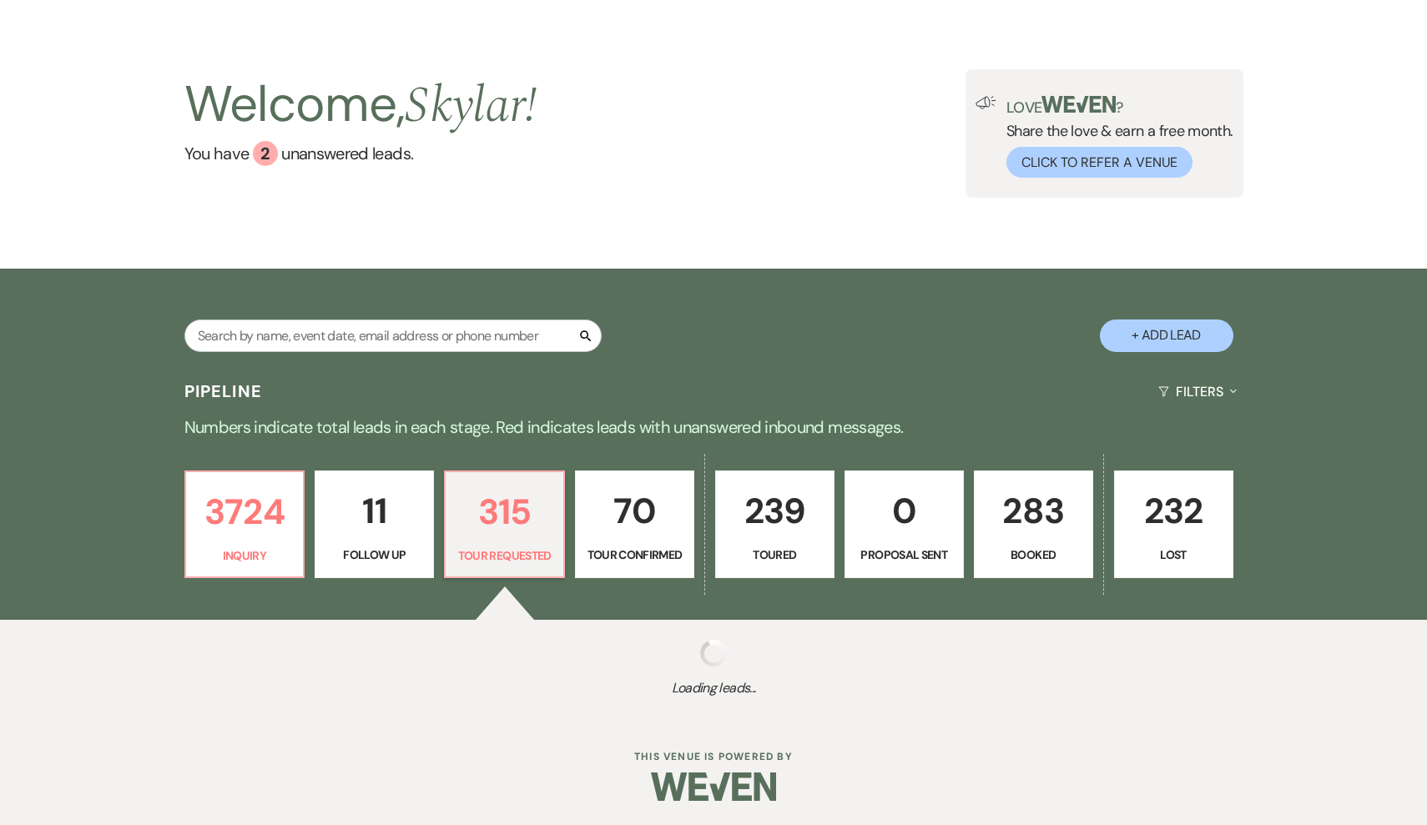
select select "2"
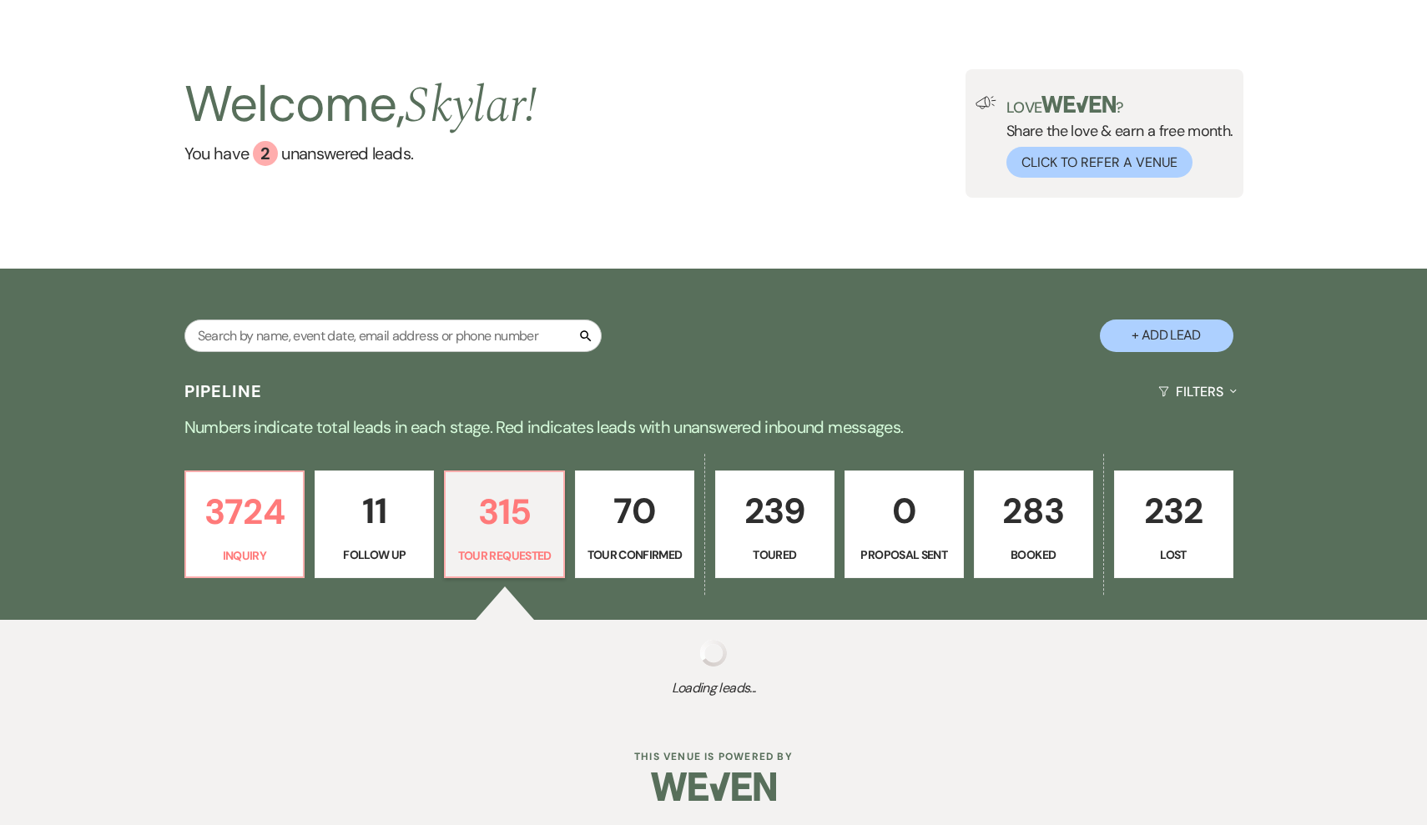
select select "2"
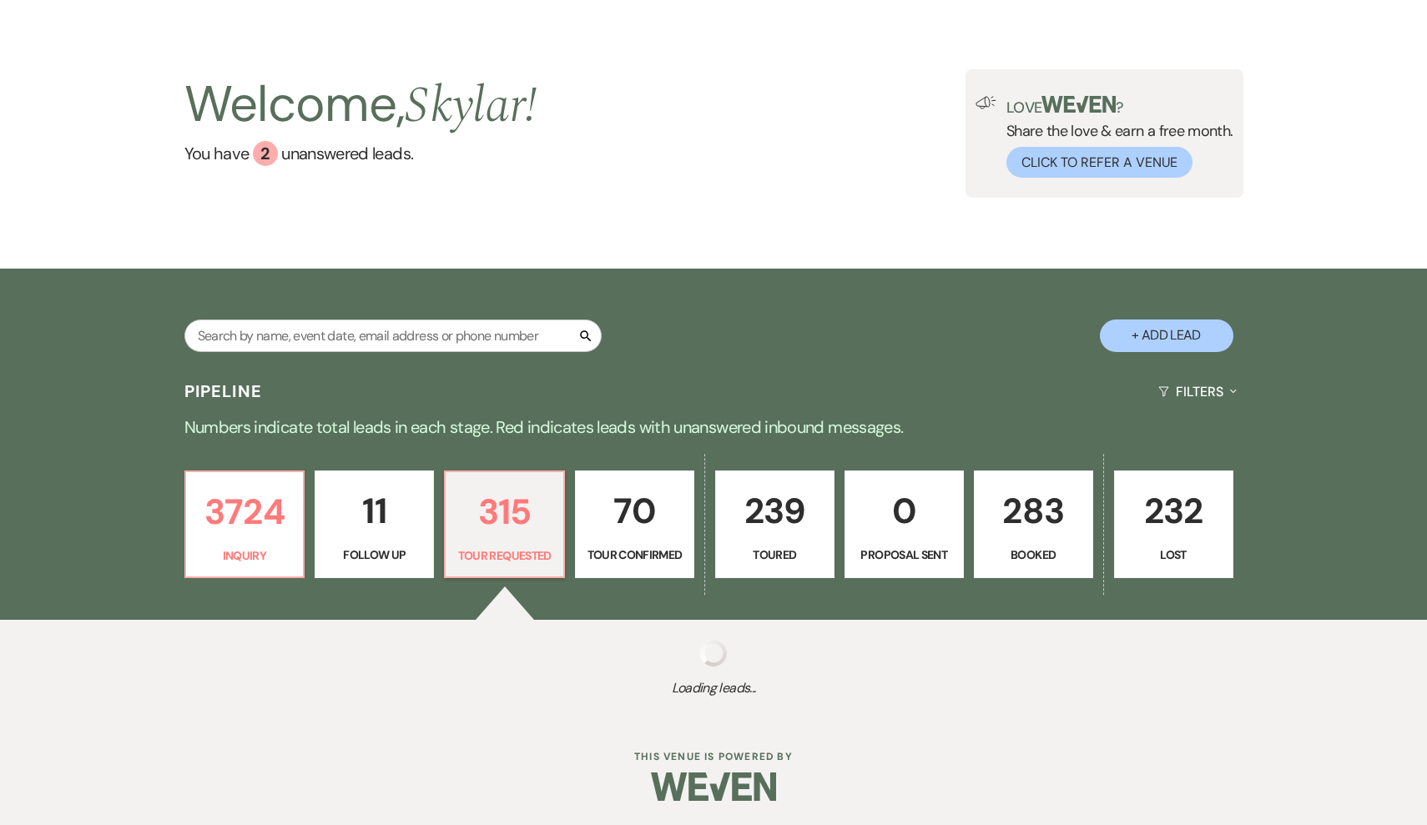
select select "2"
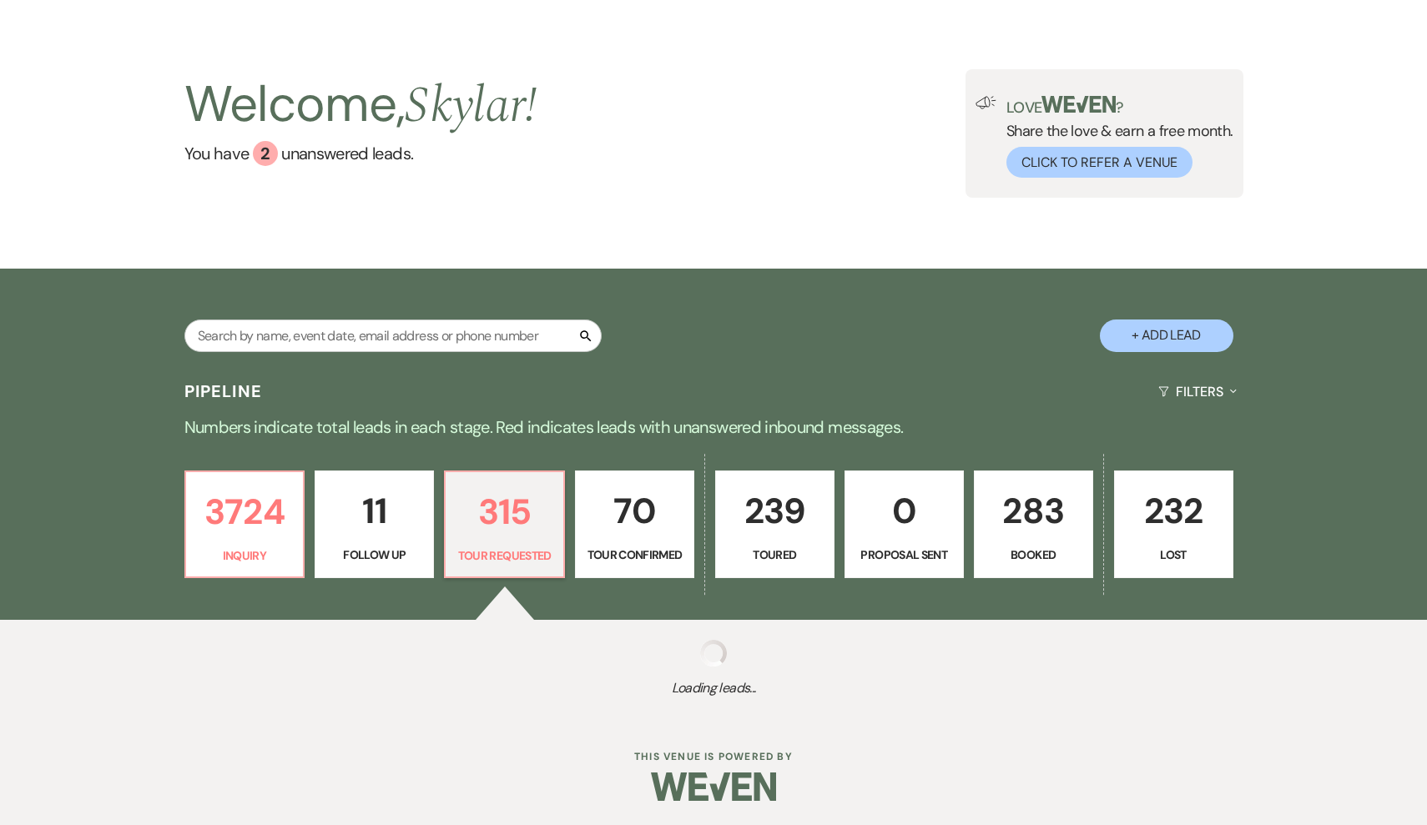
select select "2"
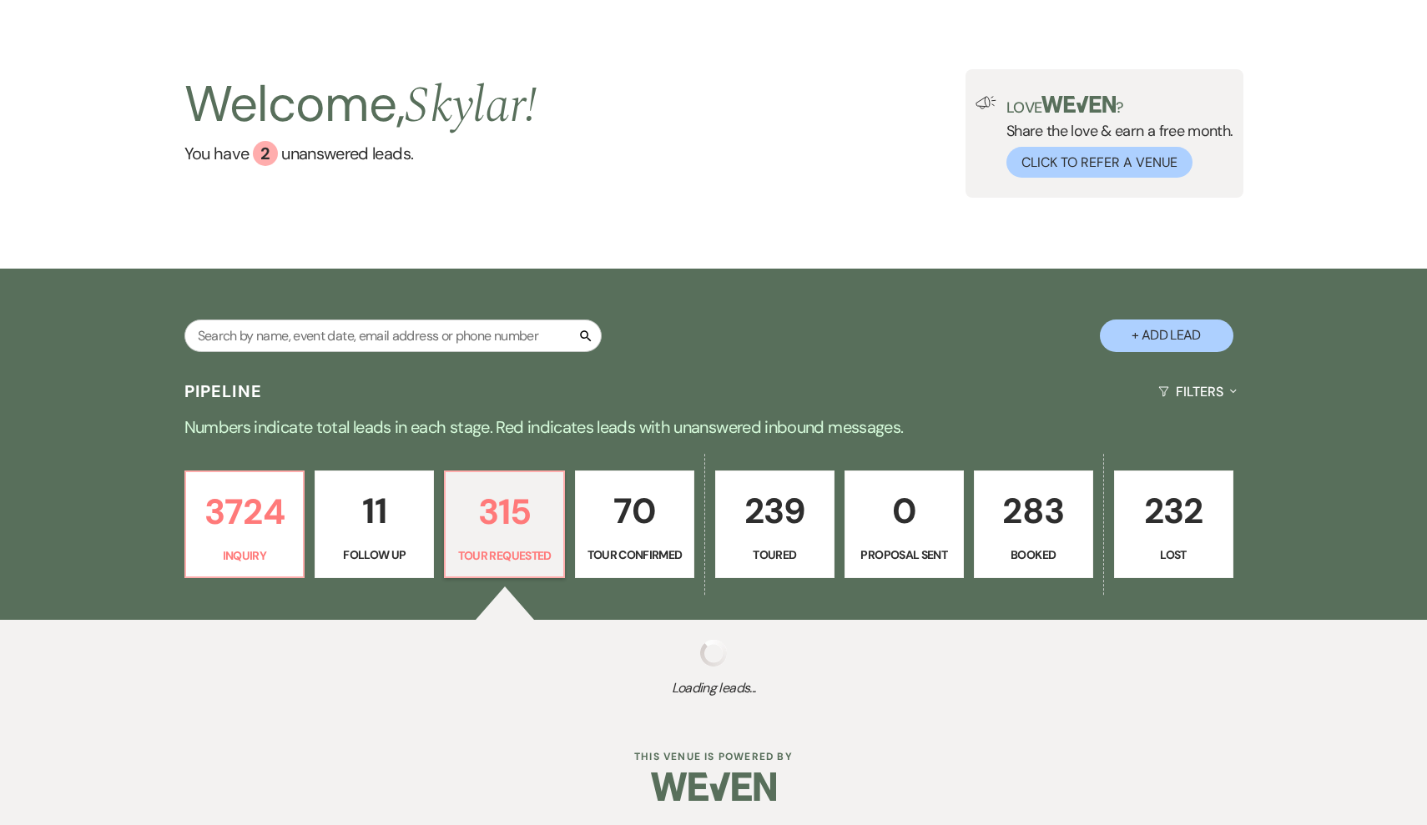
select select "2"
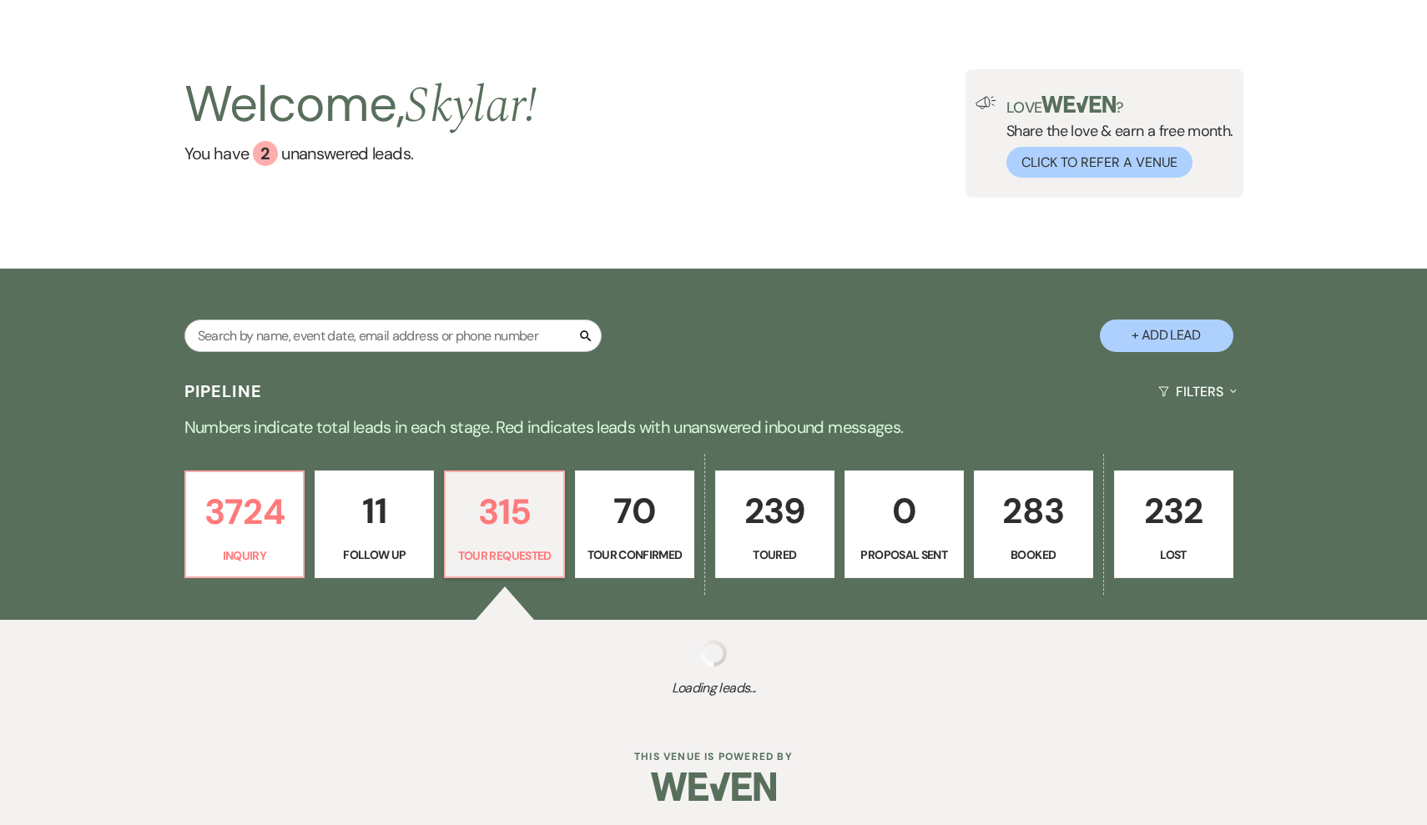
select select "2"
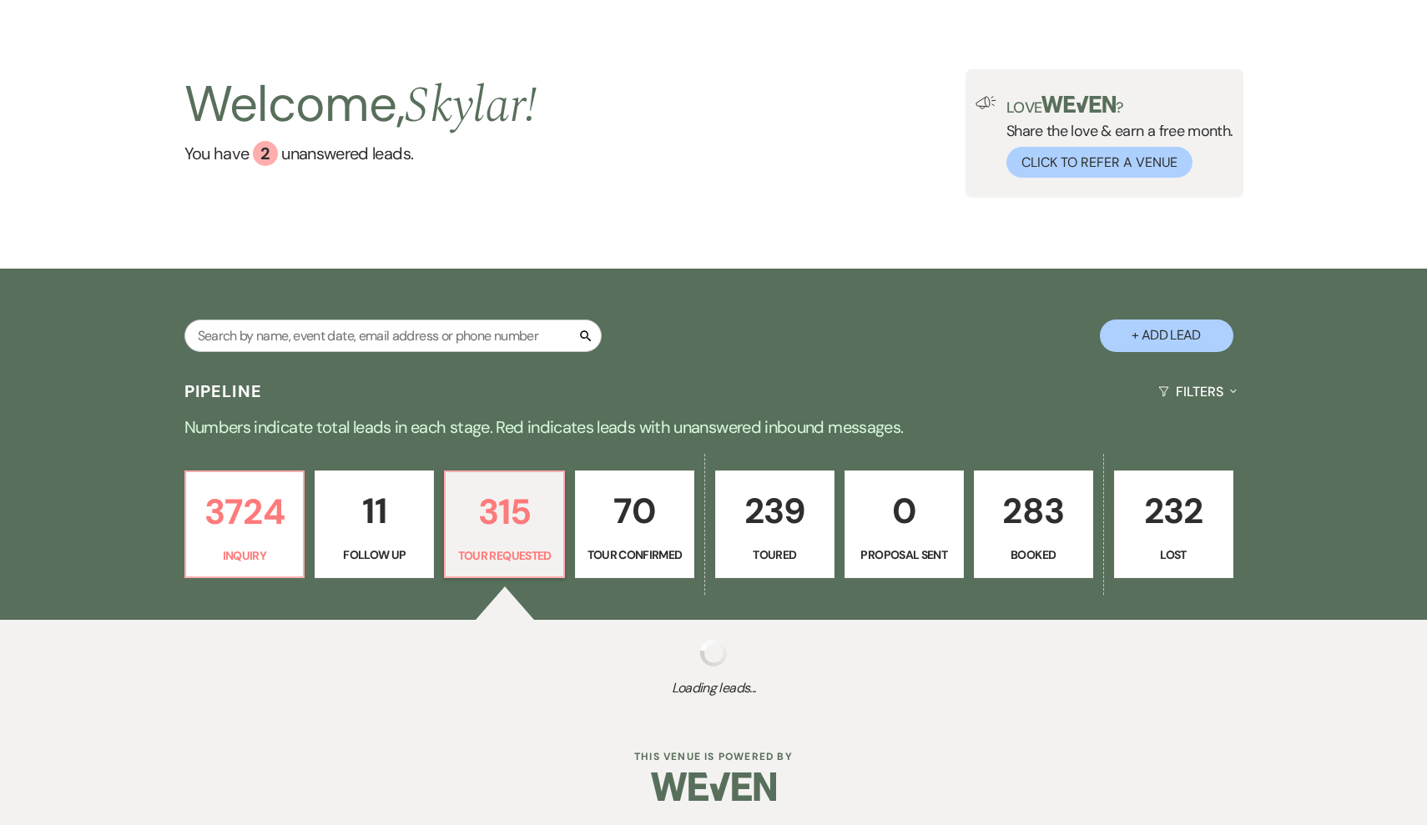
select select "2"
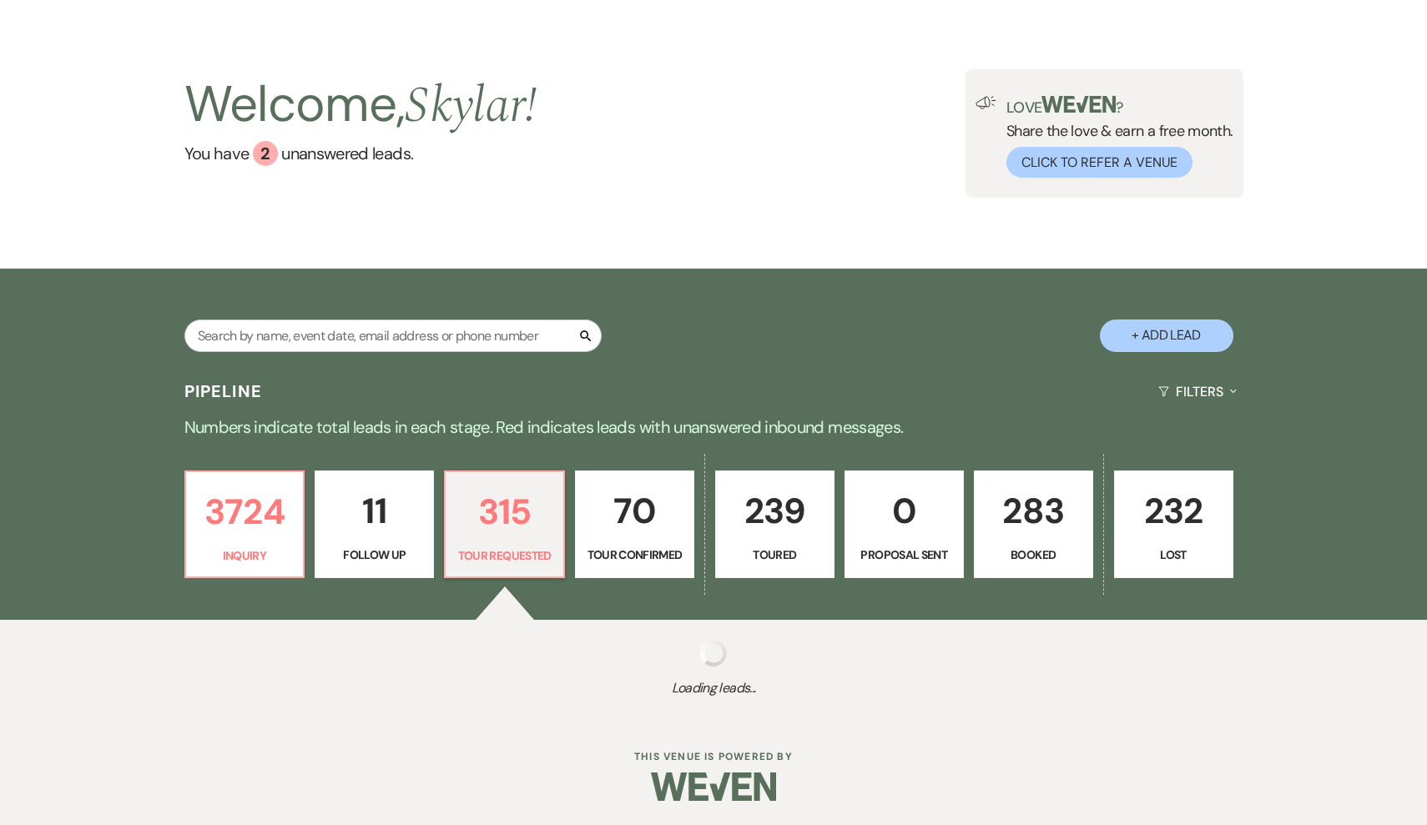
select select "2"
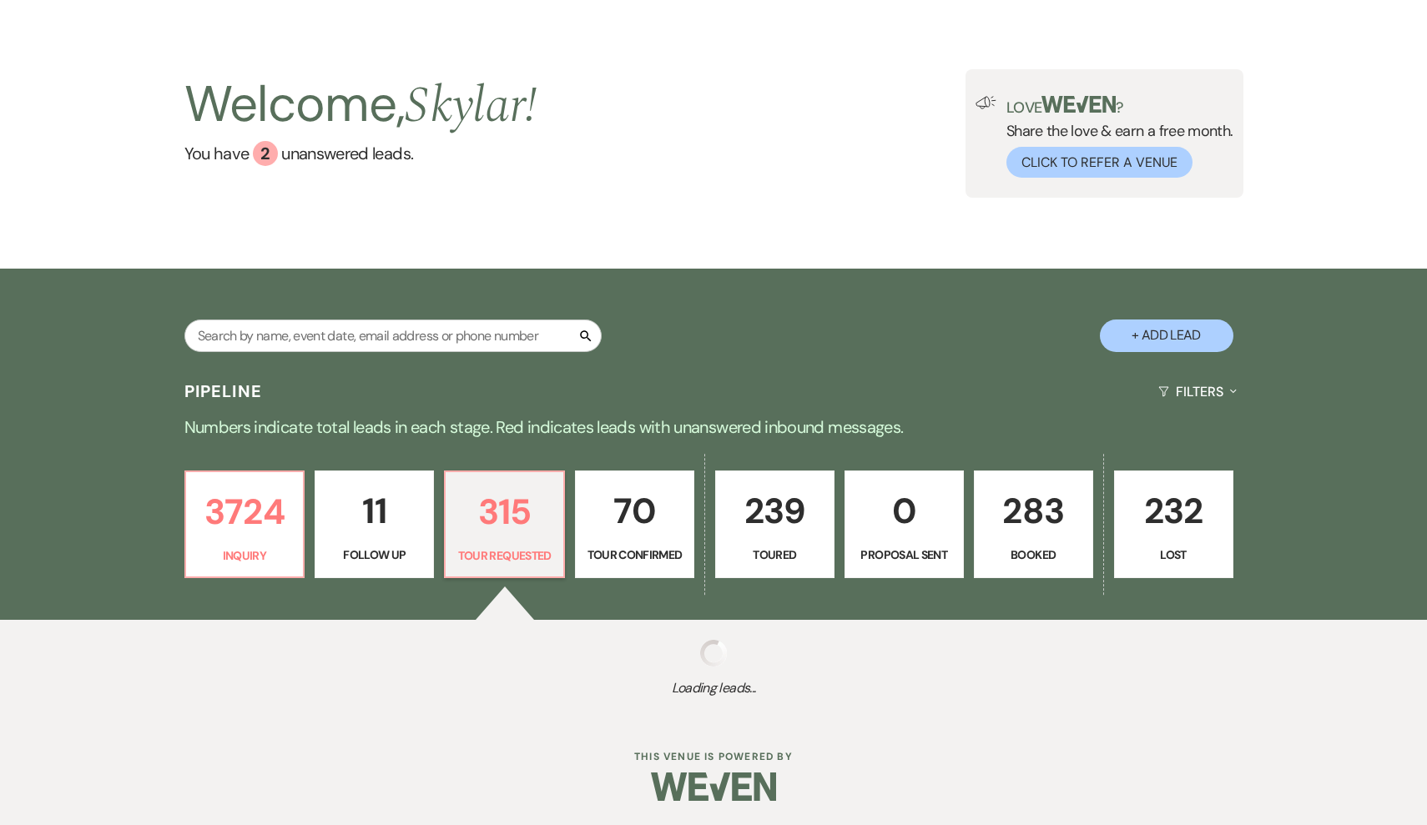
select select "2"
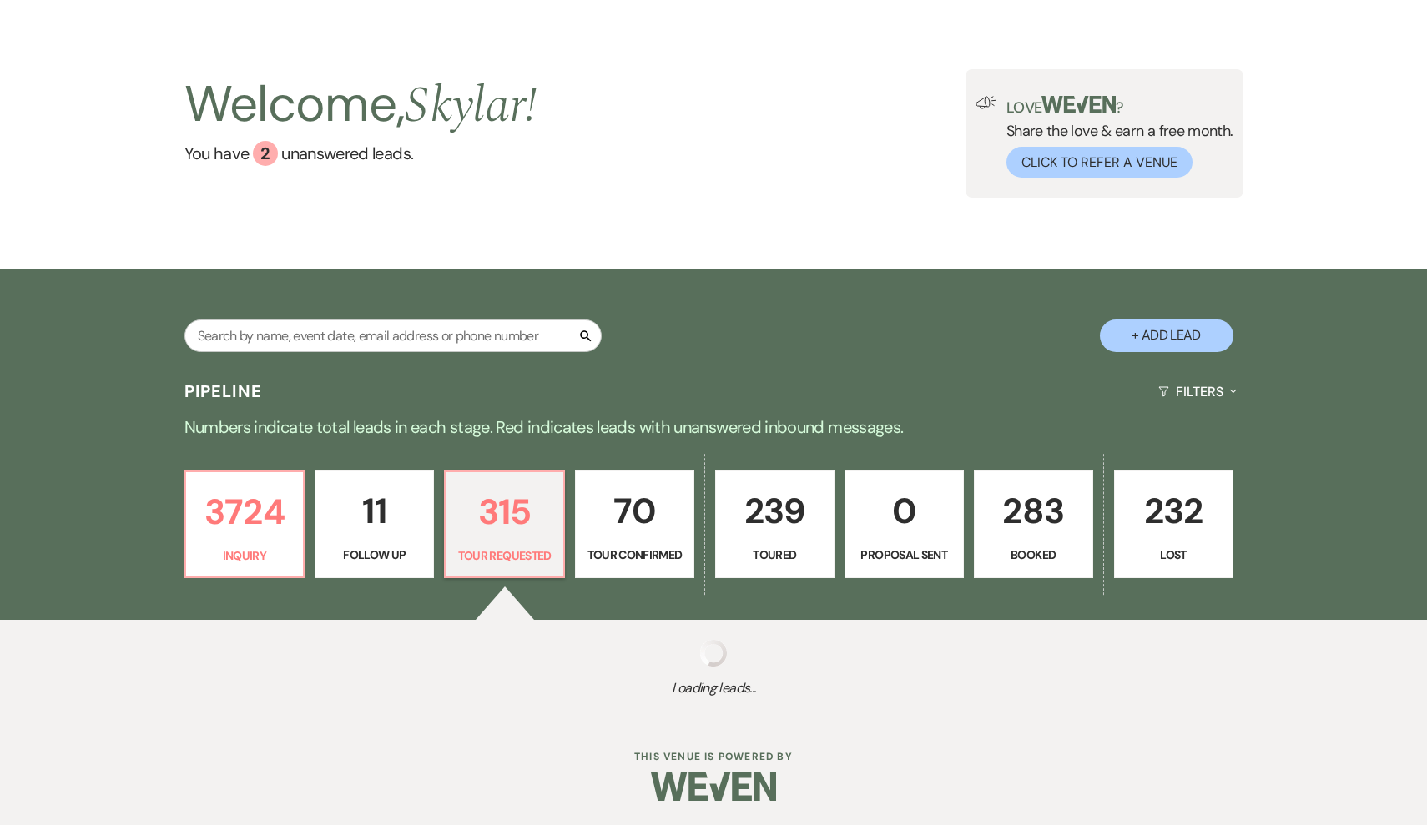
select select "2"
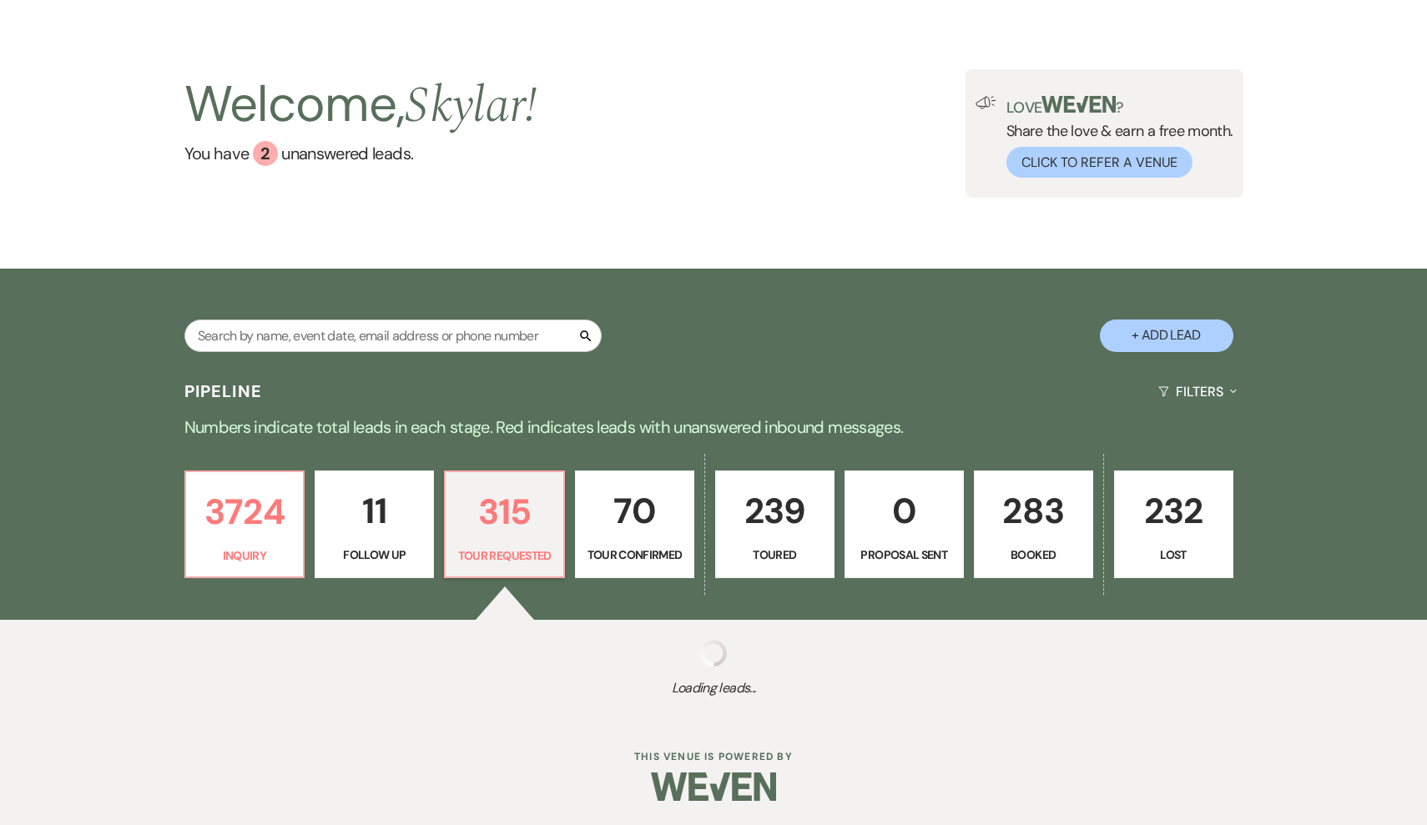
select select "2"
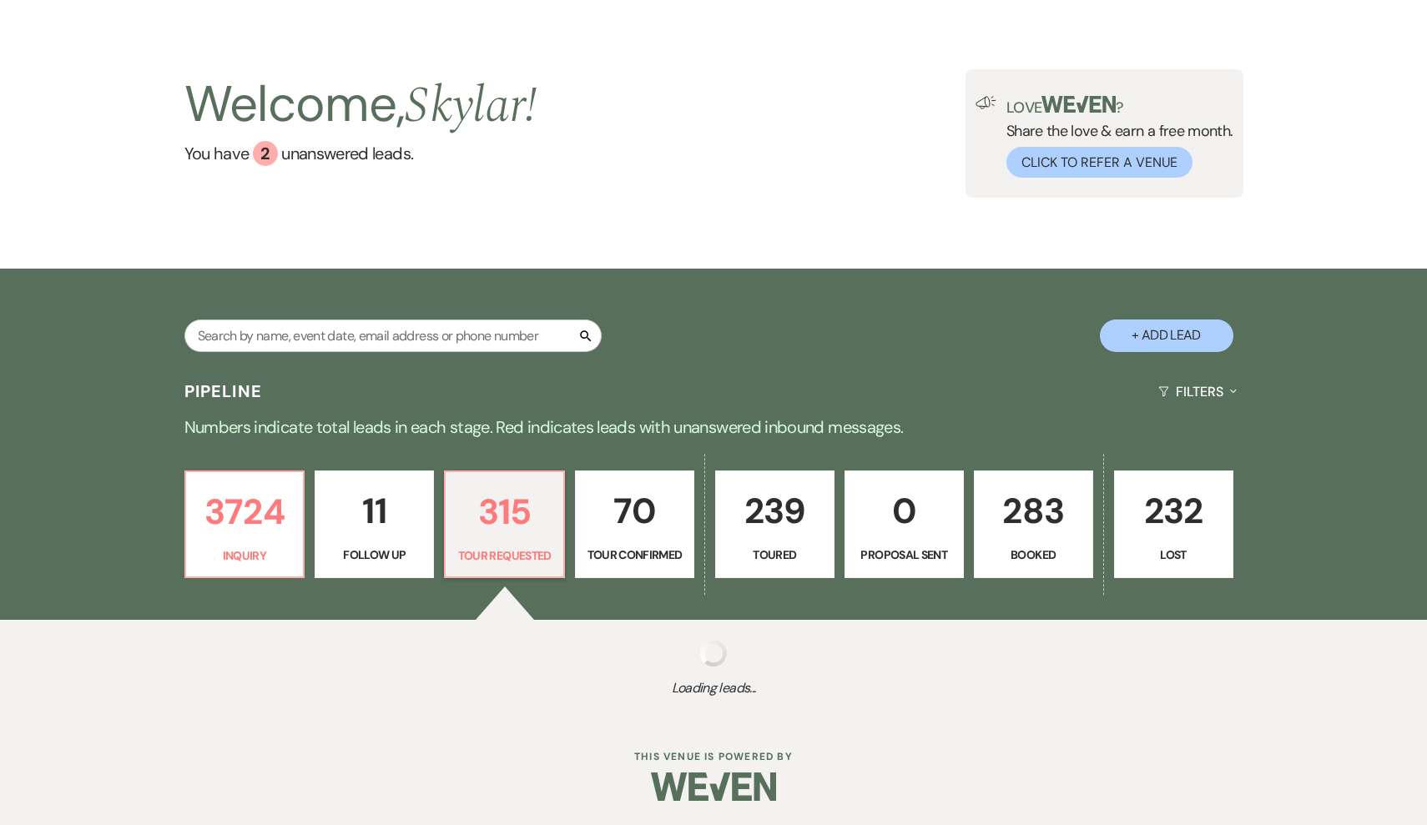
select select "2"
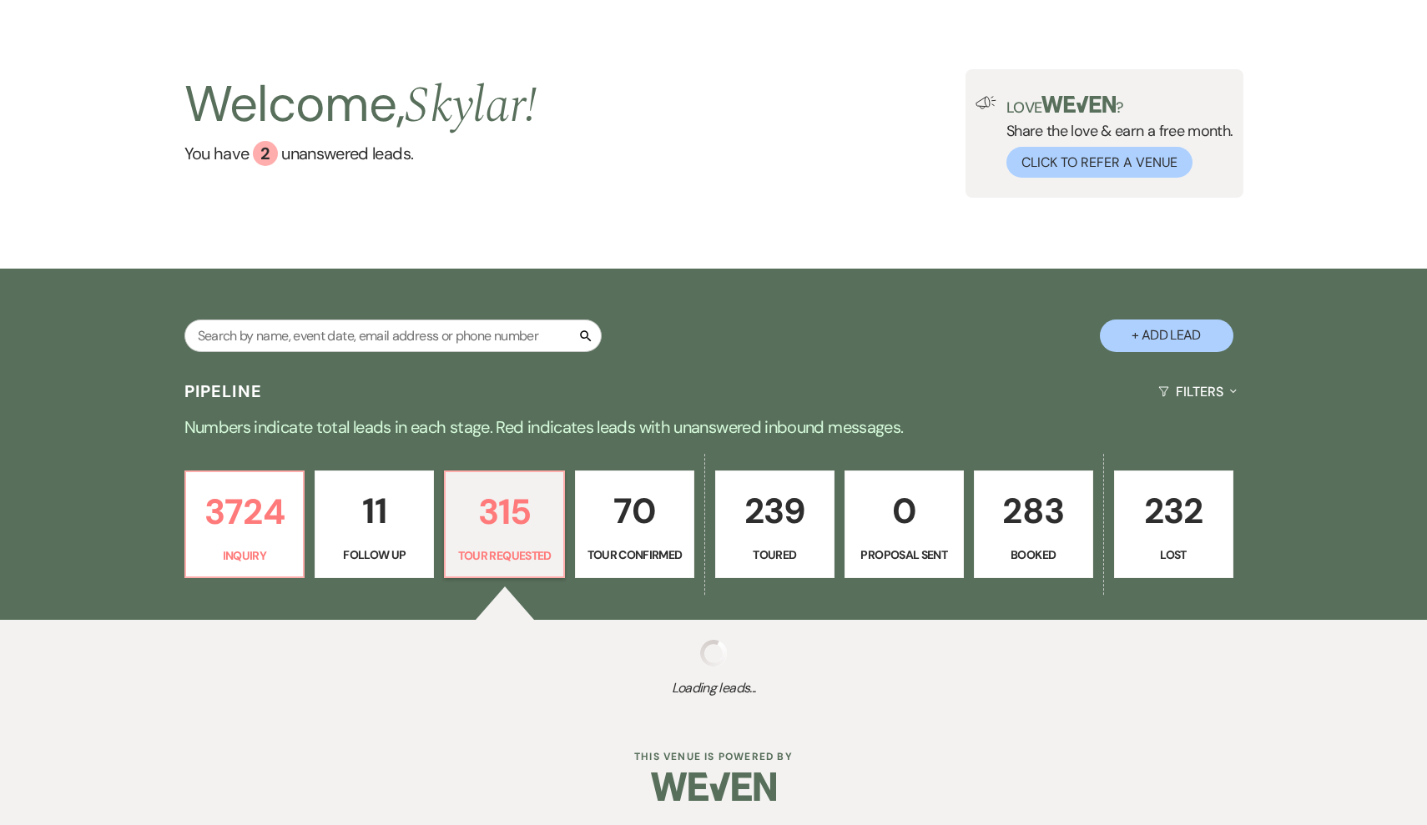
select select "2"
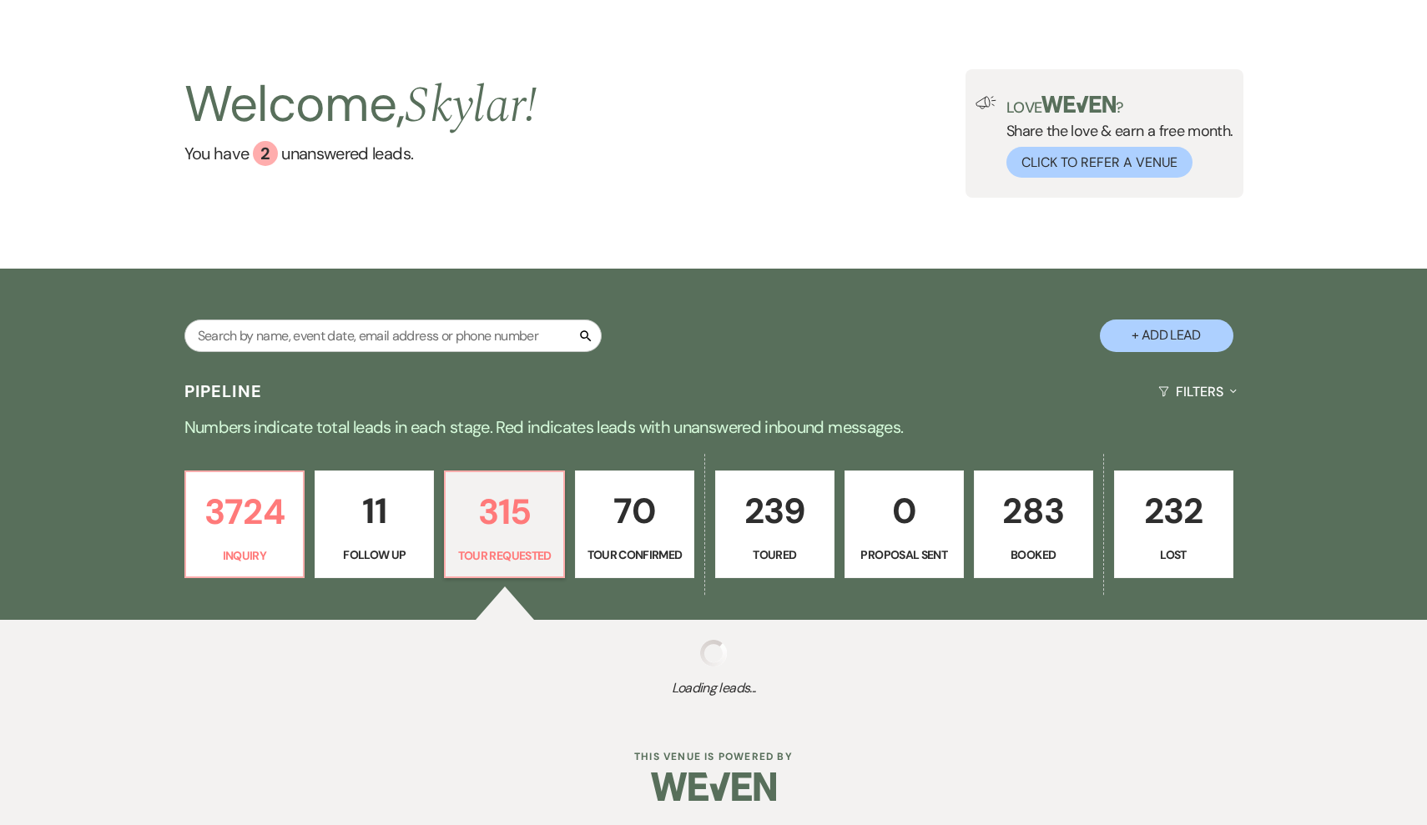
select select "2"
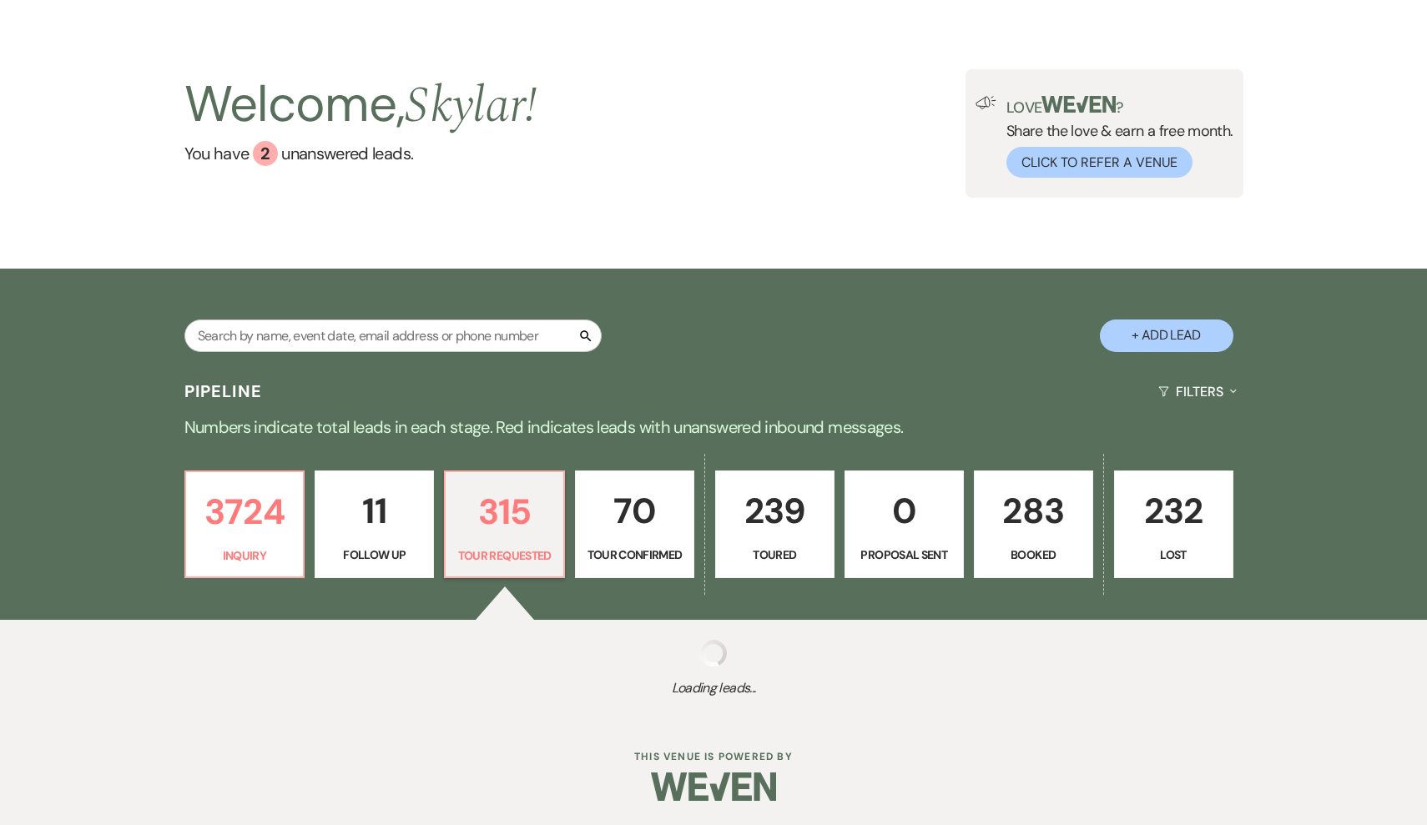
select select "2"
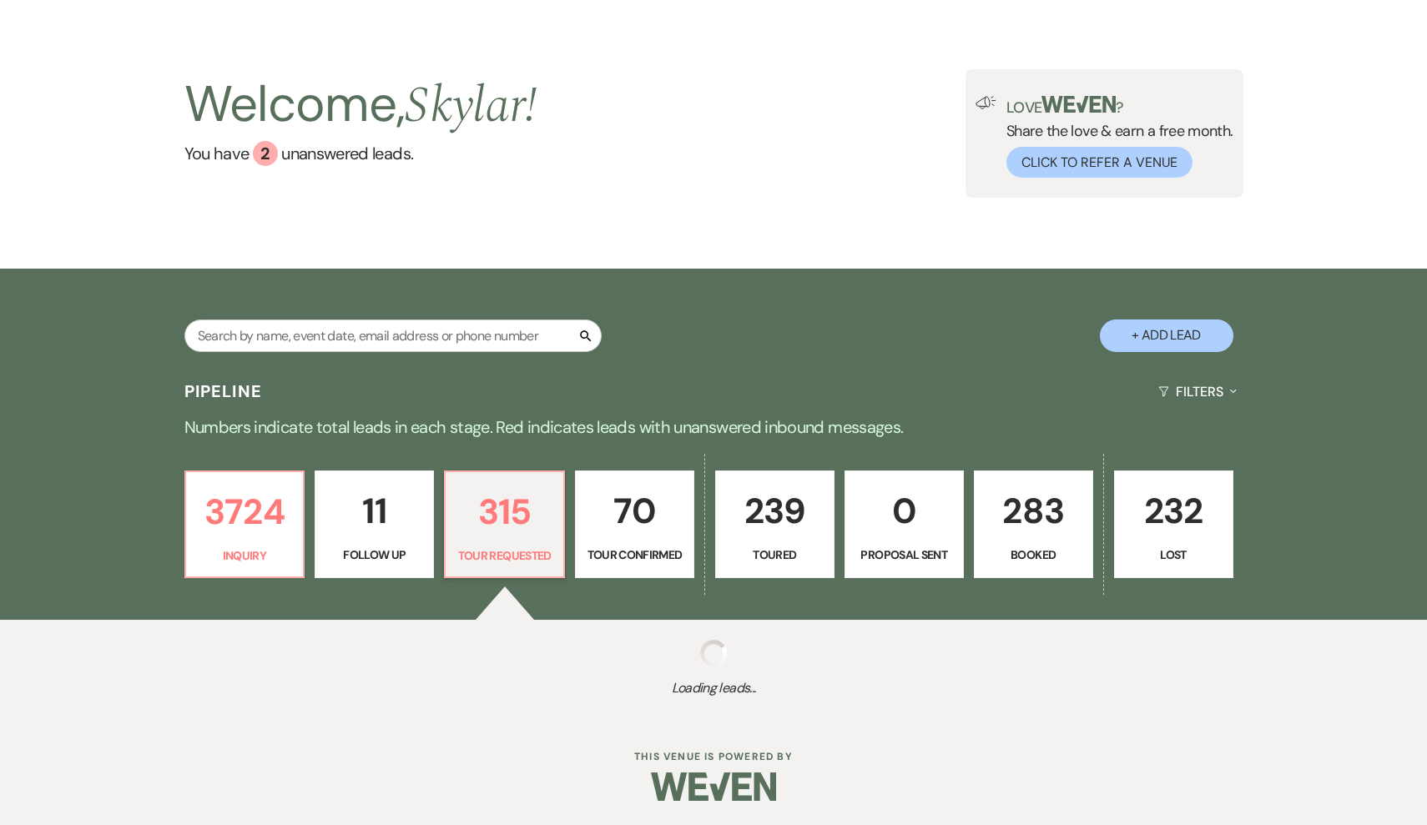
select select "2"
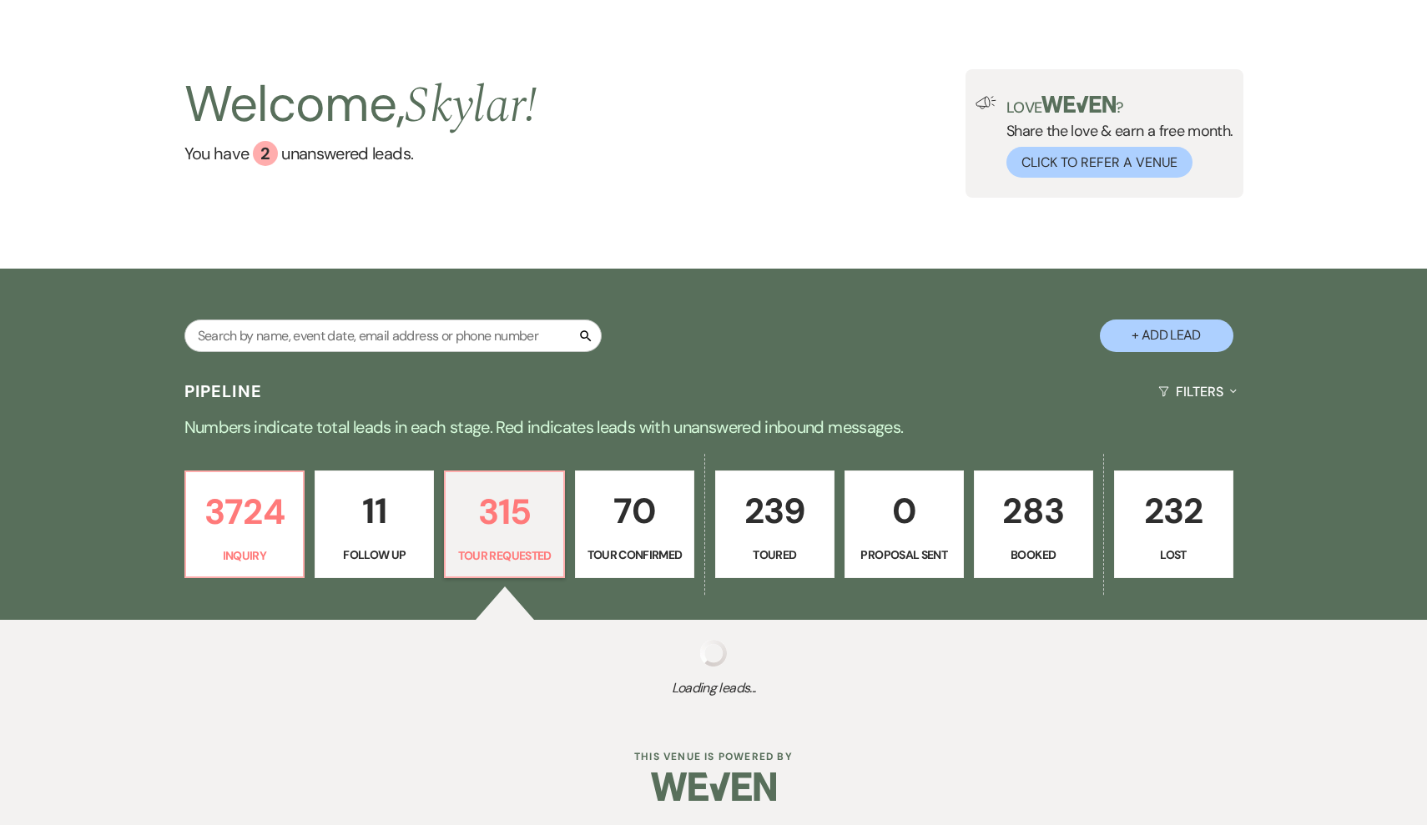
select select "2"
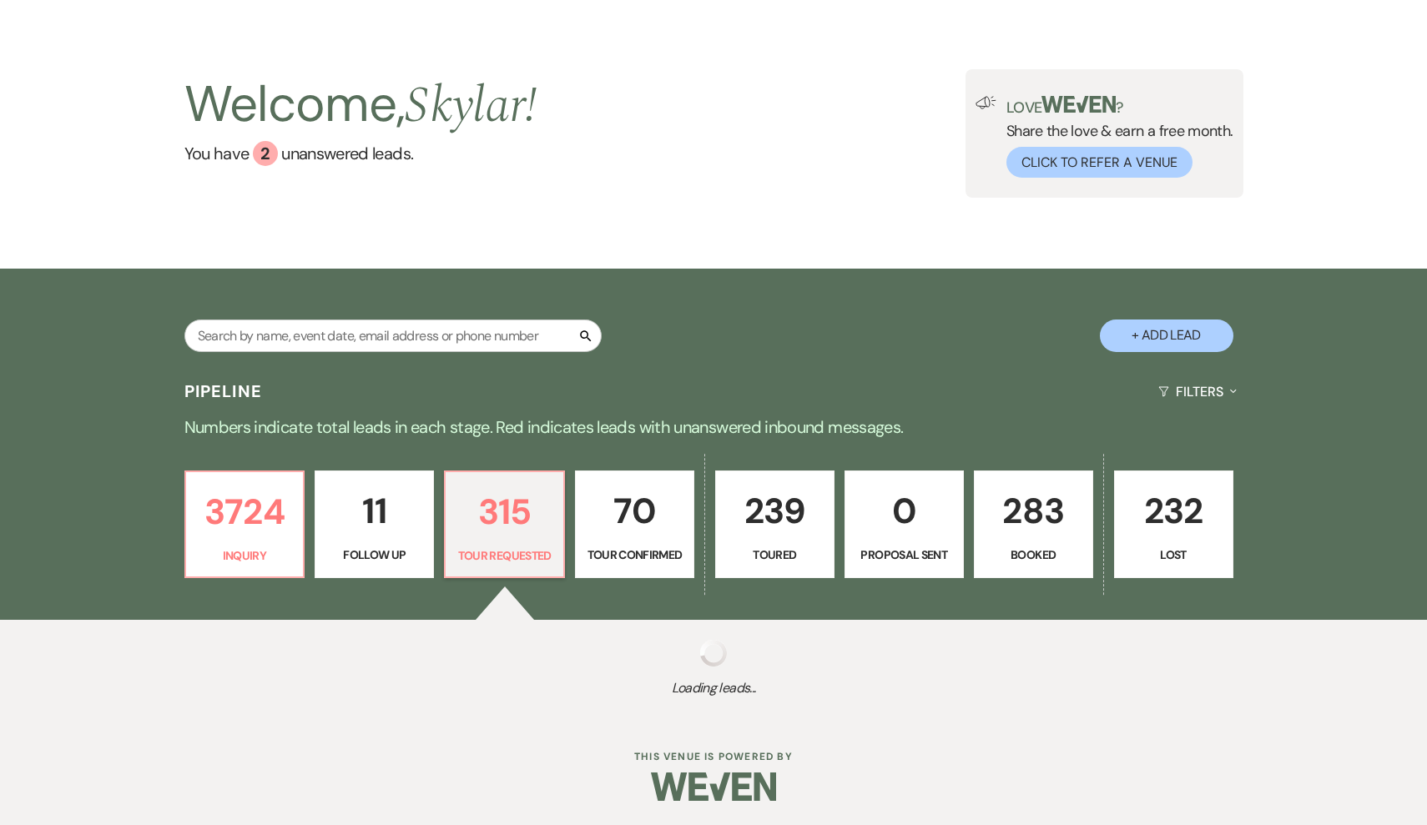
select select "2"
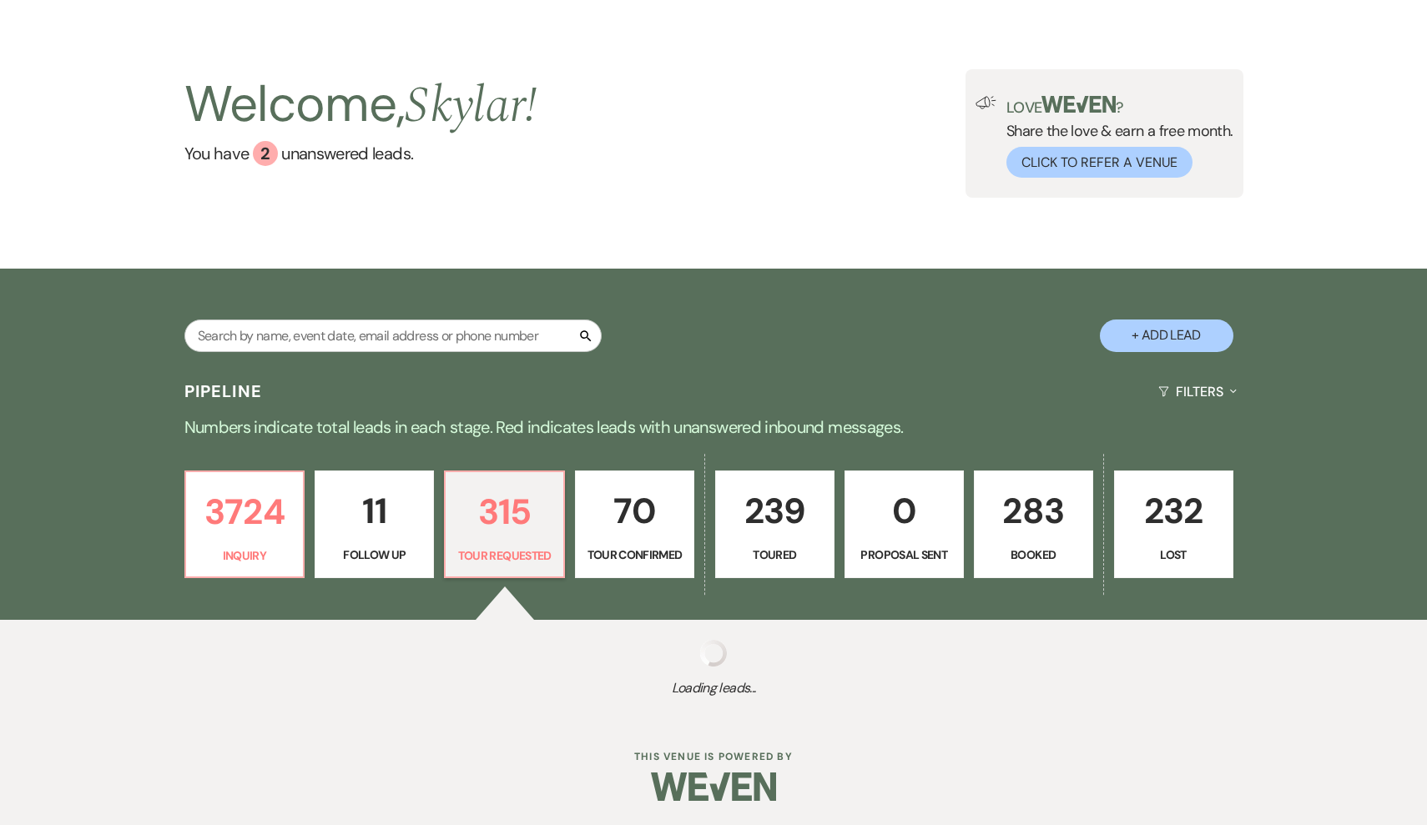
select select "2"
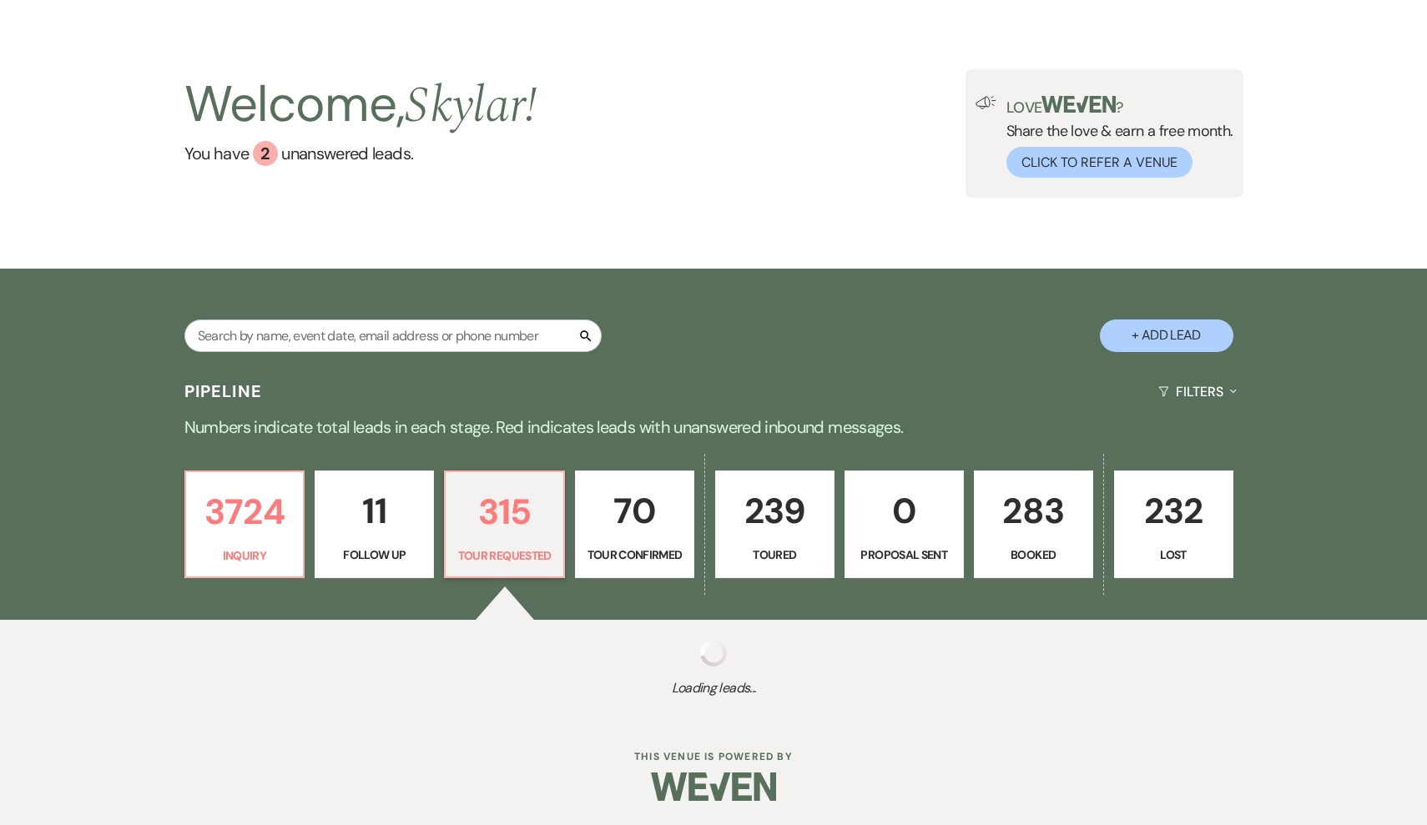
select select "2"
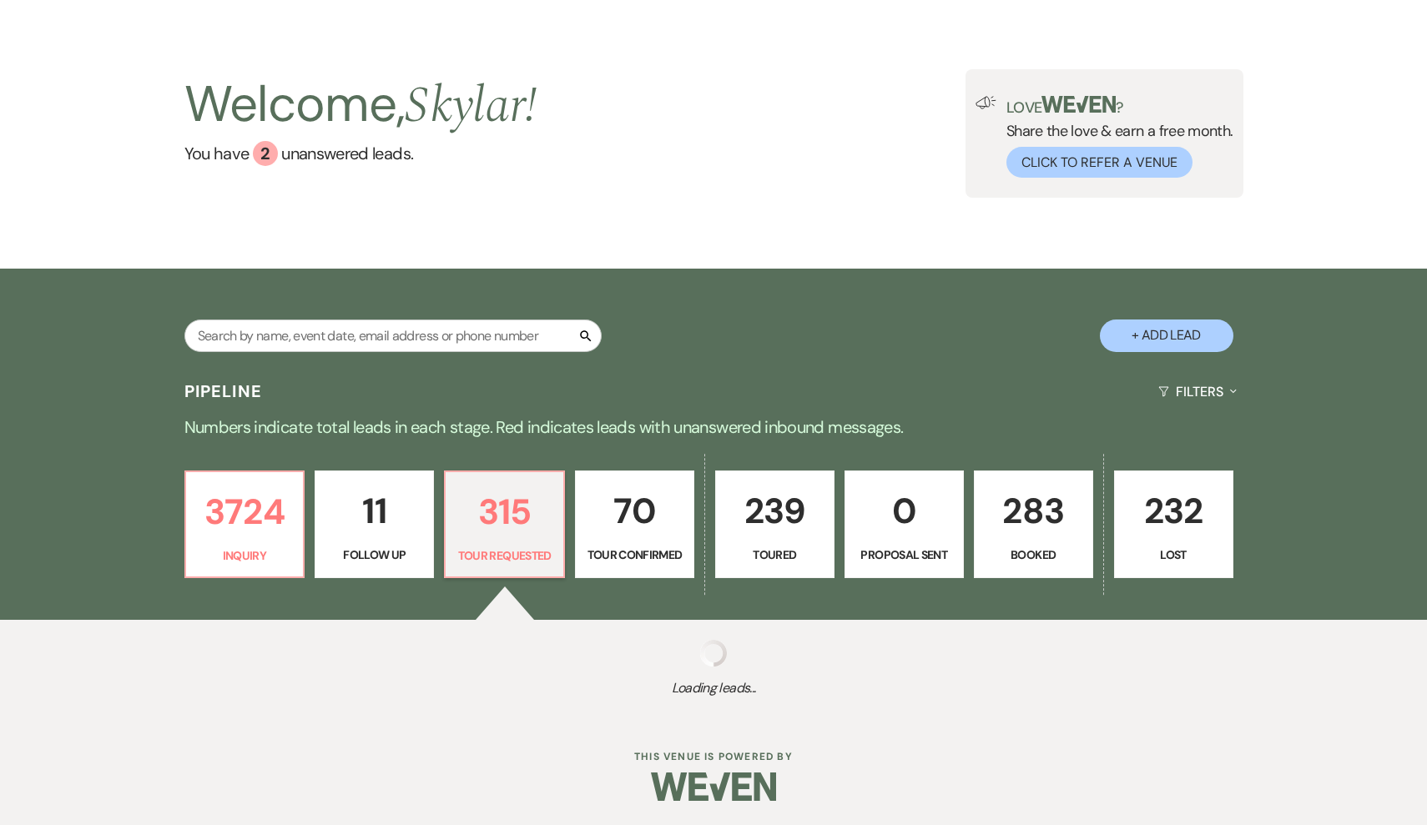
select select "2"
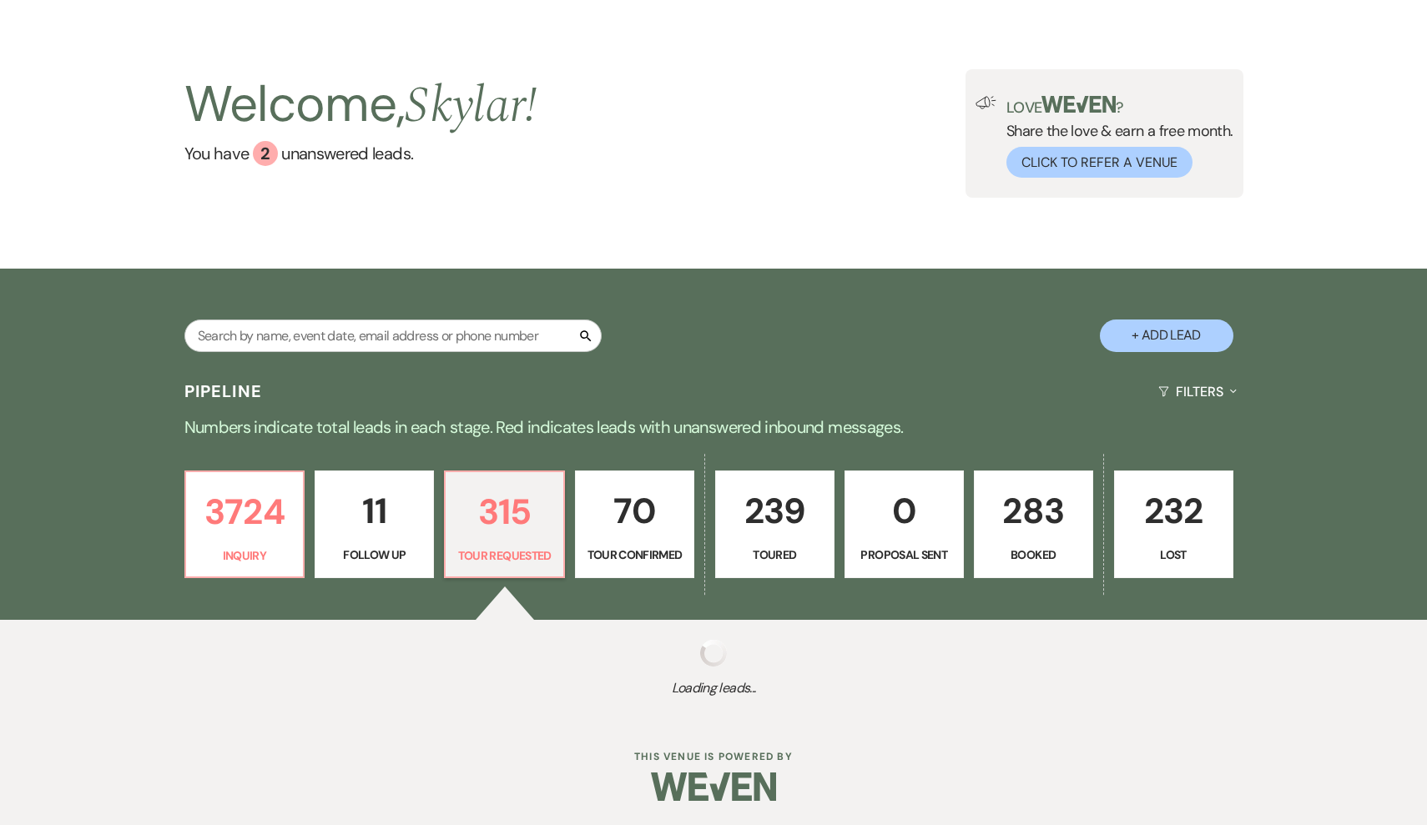
select select "2"
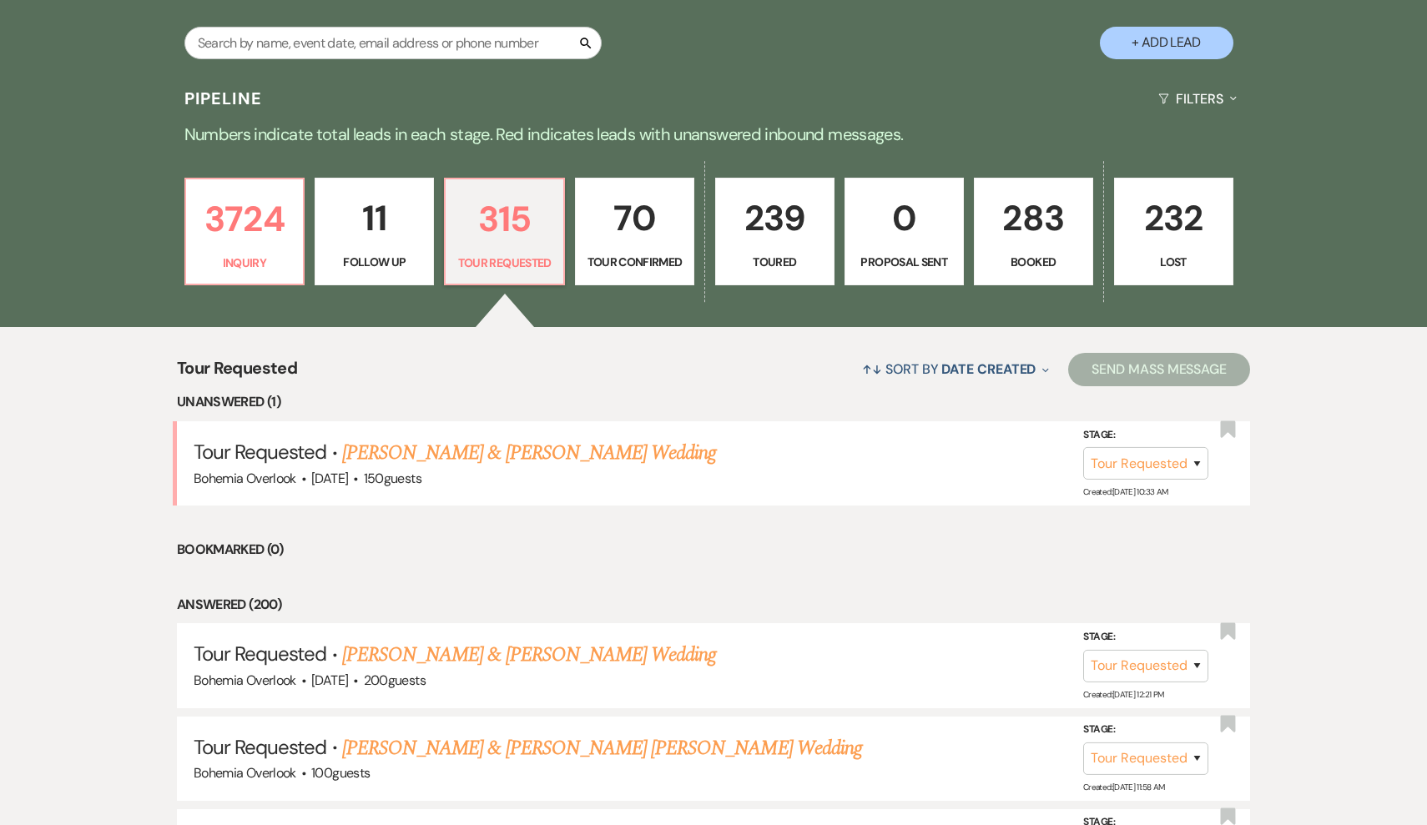
scroll to position [343, 0]
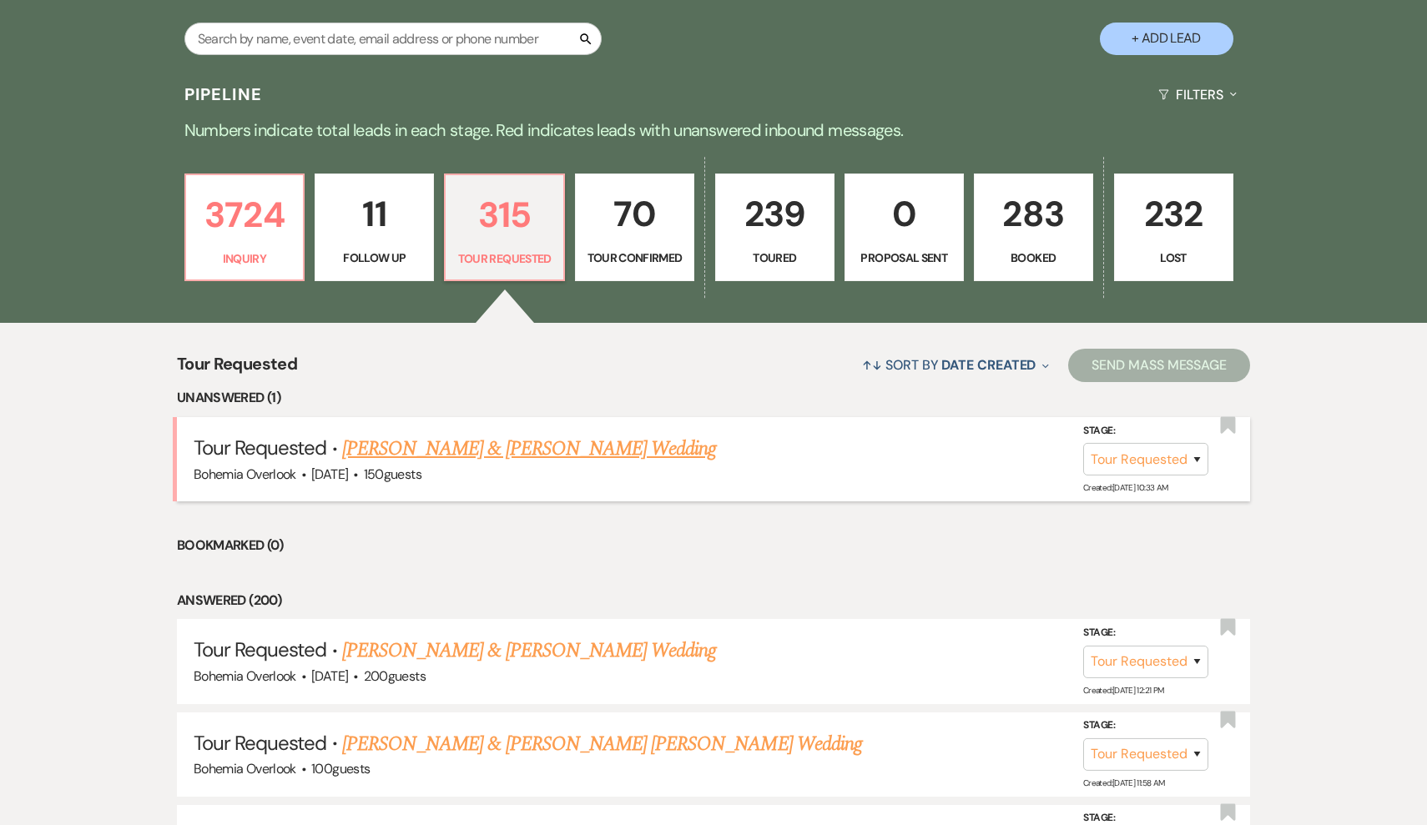
click at [546, 444] on link "[PERSON_NAME] & [PERSON_NAME] Wedding" at bounding box center [529, 449] width 374 height 30
